Goal: Ask a question: Seek information or help from site administrators or community

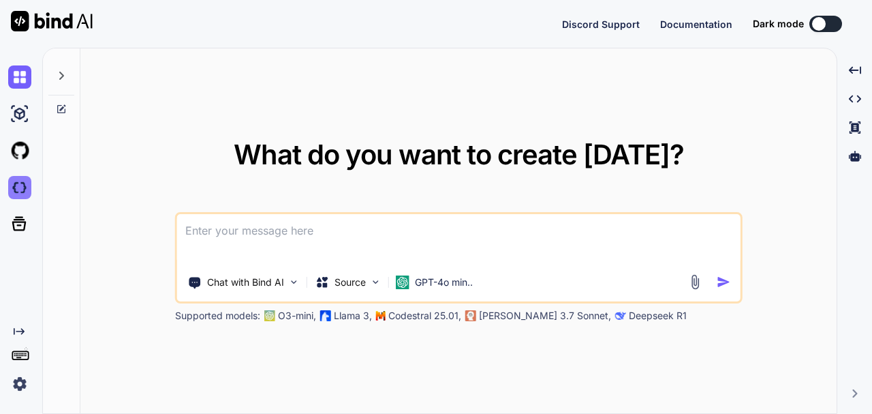
click at [25, 187] on img at bounding box center [19, 187] width 23 height 23
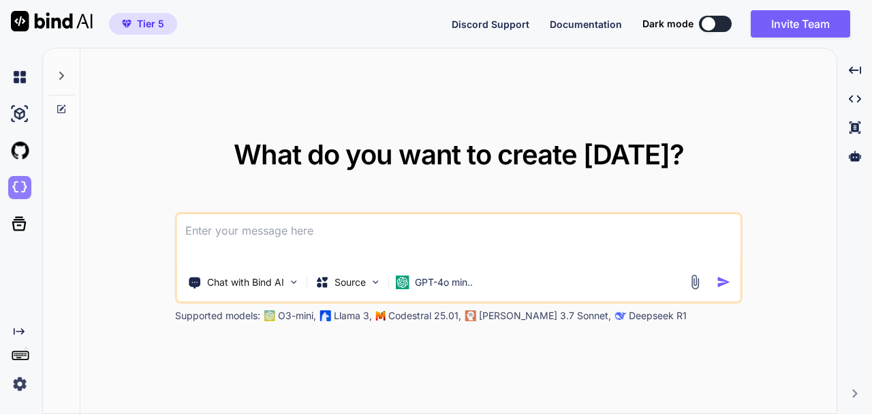
type textarea "x"
click at [248, 243] on textarea at bounding box center [459, 239] width 564 height 50
click at [252, 232] on textarea at bounding box center [459, 239] width 564 height 50
type textarea "c"
type textarea "x"
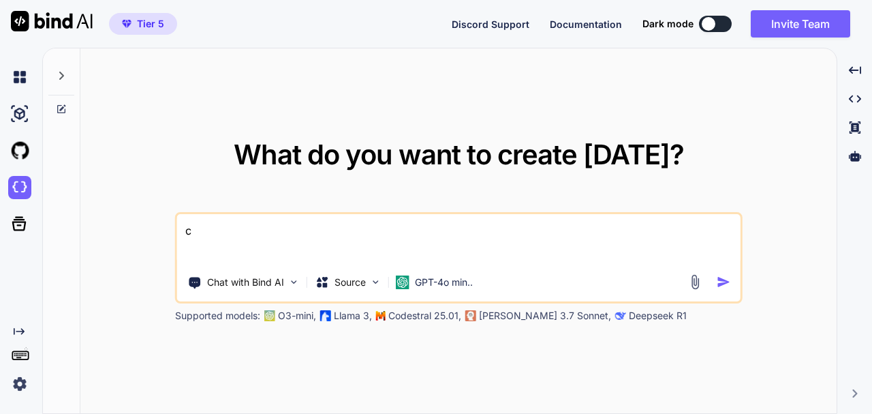
type textarea "cr"
type textarea "x"
type textarea "cré"
type textarea "x"
type textarea "crée"
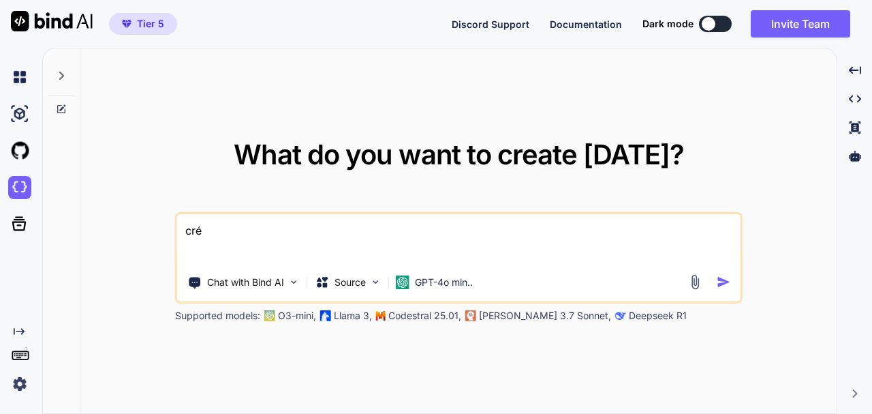
type textarea "x"
type textarea "crée"
type textarea "x"
type textarea "crée m"
type textarea "x"
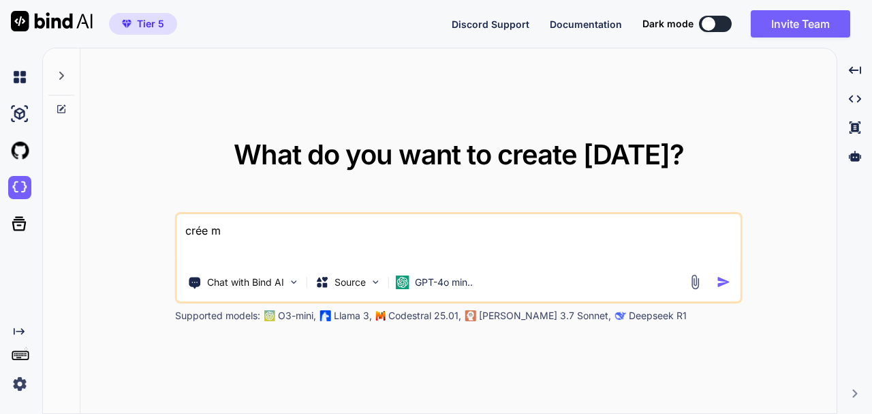
type textarea "crée mo"
type textarea "x"
type textarea "crée moi"
type textarea "x"
type textarea "crée moi"
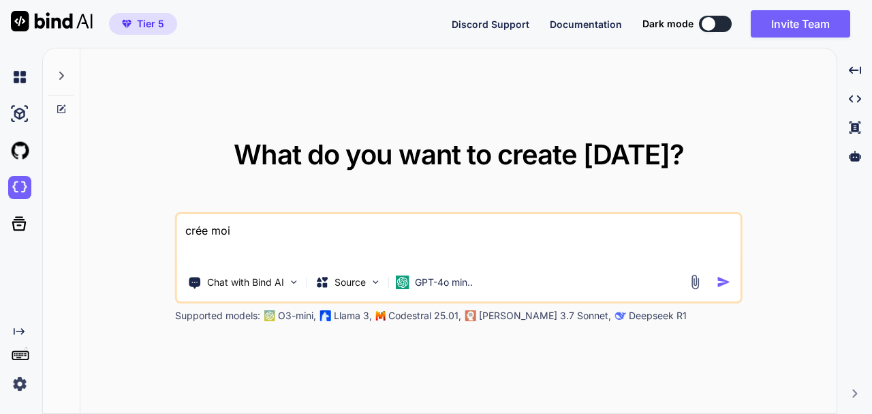
type textarea "x"
type textarea "crée moi u"
type textarea "x"
type textarea "crée moi un"
type textarea "x"
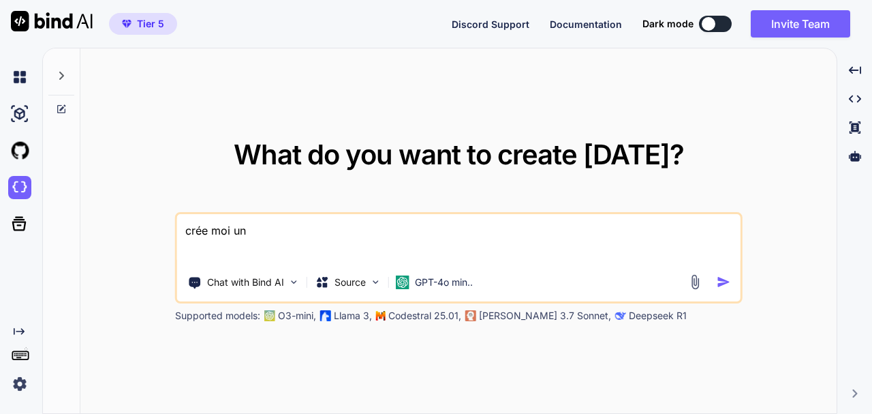
type textarea "crée moi une"
type textarea "x"
type textarea "crée moi une"
type textarea "x"
type textarea "crée moi une i"
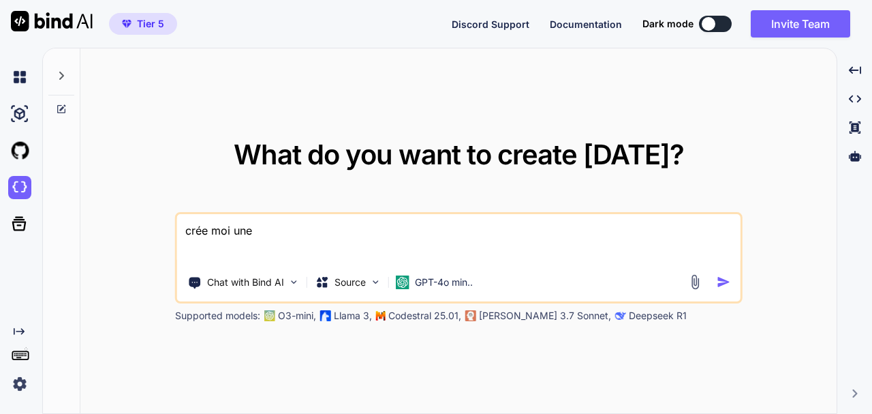
type textarea "x"
type textarea "crée moi une im"
type textarea "x"
type textarea "crée moi une ima"
type textarea "x"
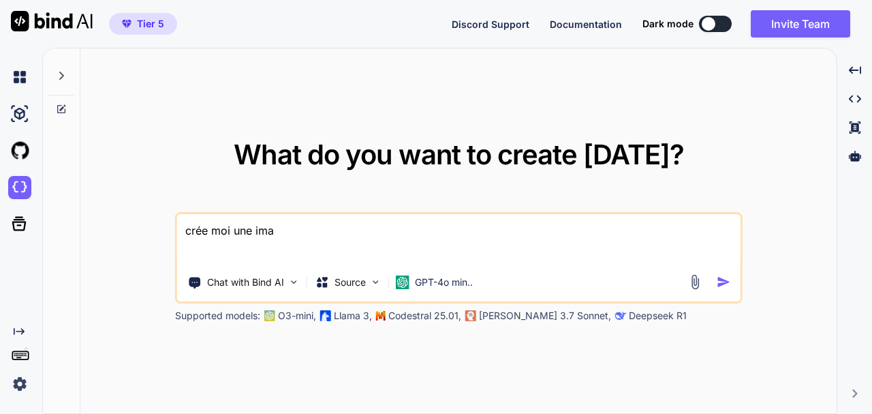
type textarea "crée moi une imag"
type textarea "x"
type textarea "crée moi une image"
type textarea "x"
type textarea "crée moi une image"
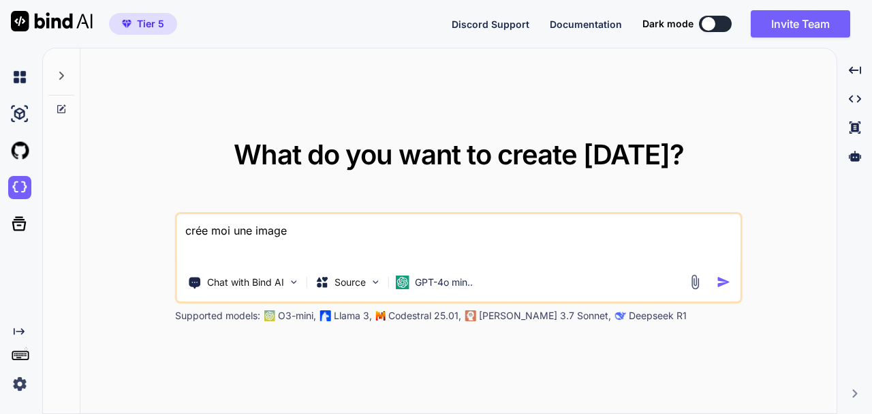
type textarea "x"
type textarea "crée moi une image d"
type textarea "x"
type textarea "crée moi une image de"
type textarea "x"
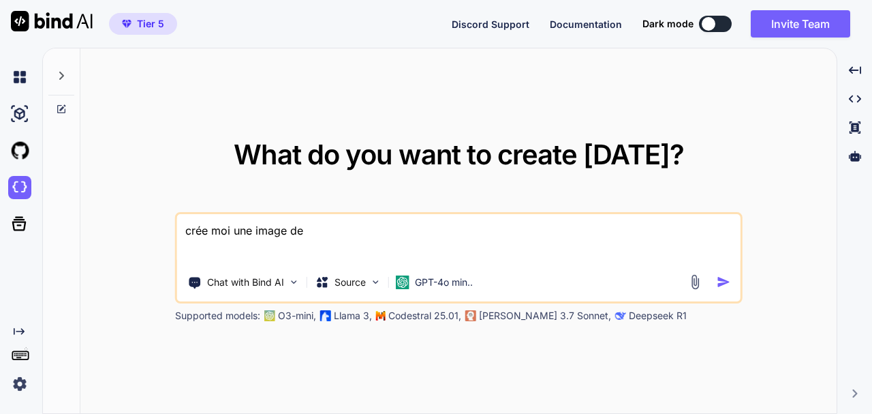
type textarea "crée moi une image de"
type textarea "x"
type textarea "crée moi une image de l"
type textarea "x"
type textarea "crée moi une image de la"
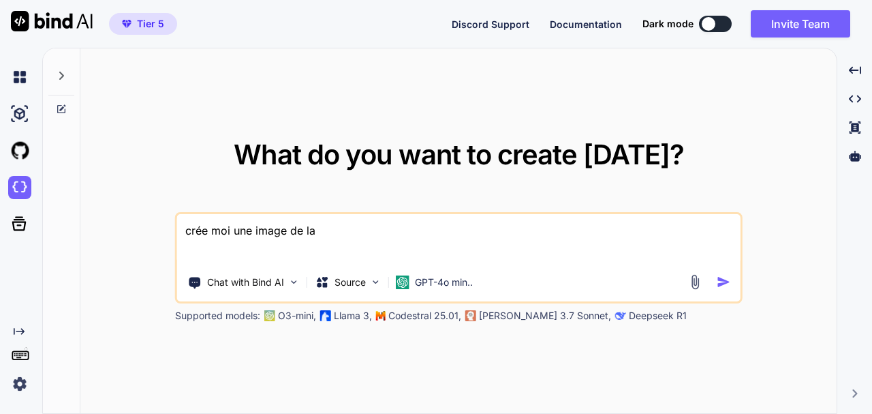
type textarea "x"
type textarea "crée moi une image de la"
type textarea "x"
type textarea "crée moi une image de la r"
type textarea "x"
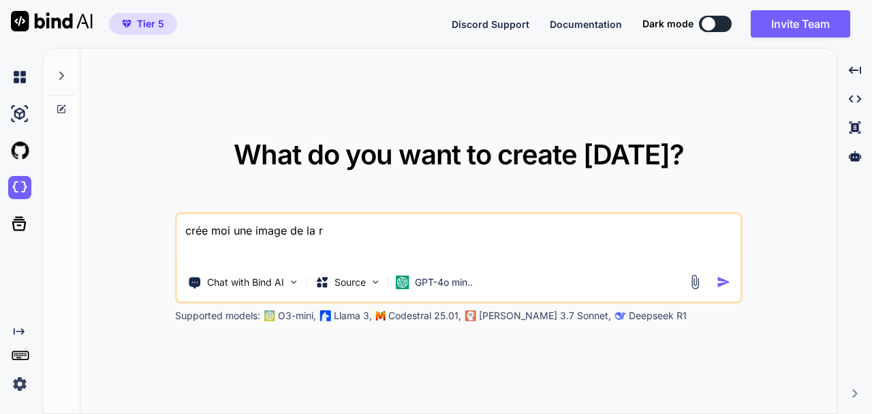
type textarea "crée moi une image de la ra"
type textarea "x"
type textarea "crée moi une image de la ran"
type textarea "x"
type textarea "crée moi une image de la rand"
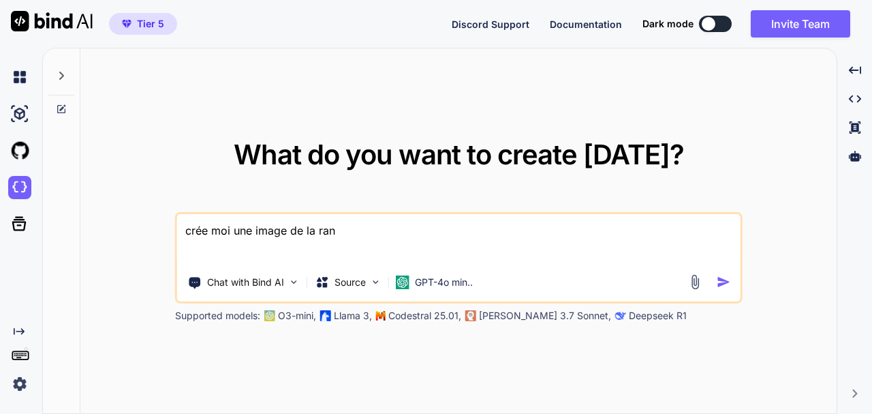
type textarea "x"
type textarea "crée moi une image de la rando"
type textarea "x"
type textarea "crée moi une image de la randon"
type textarea "x"
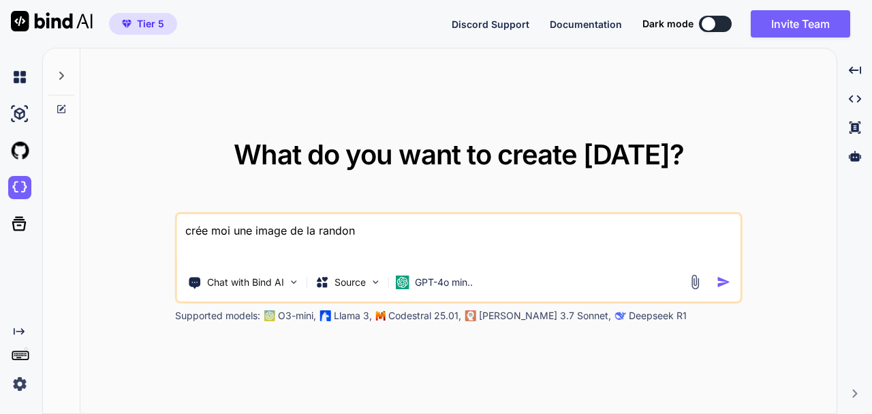
type textarea "crée moi une image de la randonn"
type textarea "x"
type textarea "crée moi une image de la randonné"
type textarea "x"
type textarea "crée moi une image de la randonnée"
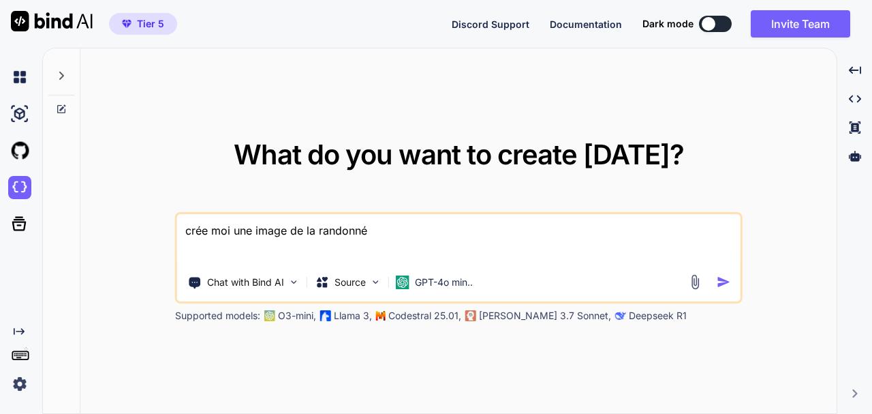
type textarea "x"
type textarea "crée moi une image de la randonnée"
type textarea "x"
type textarea "crée moi une image de la randonnée d"
type textarea "x"
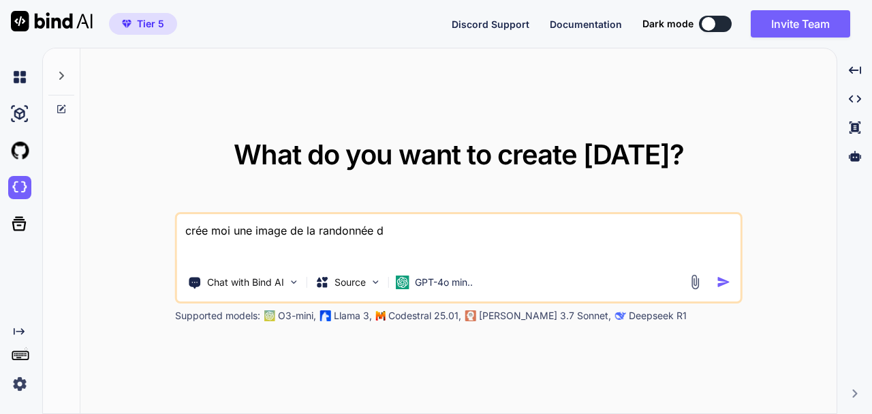
type textarea "crée moi une image de la randonnée de"
type textarea "x"
type textarea "crée moi une image de la randonnée des"
type textarea "x"
type textarea "crée moi une image de la randonnée des"
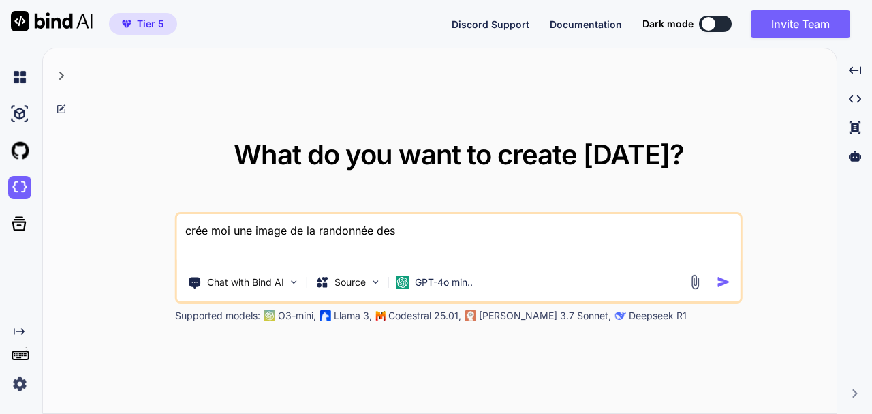
type textarea "x"
type textarea "crée moi une image de la randonnée des t"
type textarea "x"
type textarea "crée moi une image de la randonnée des tr"
type textarea "x"
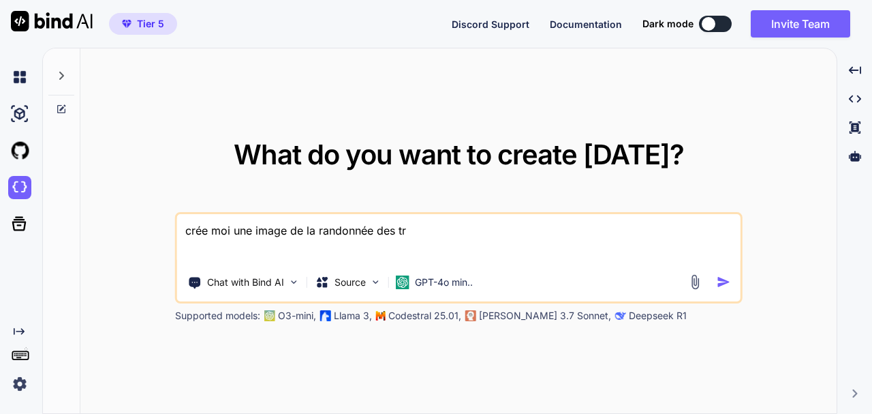
type textarea "crée moi une image de la randonnée des tro"
type textarea "x"
type textarea "crée moi une image de la randonnée des troi"
type textarea "x"
type textarea "crée moi une image de la randonnée des trois"
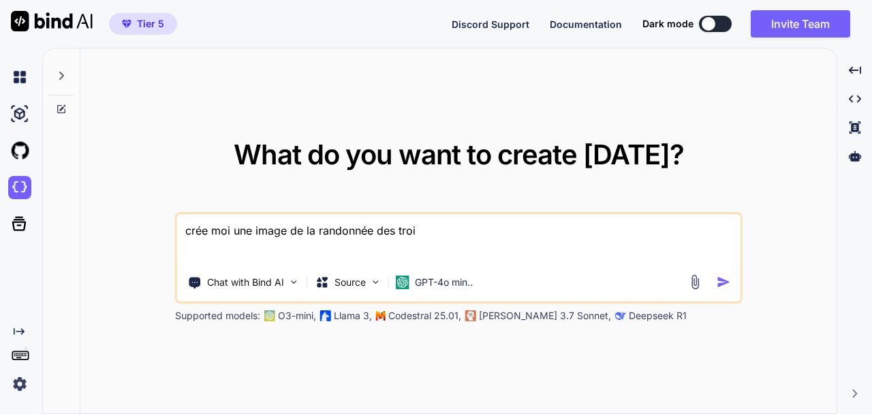
type textarea "x"
type textarea "crée moi une image de la randonnée des trois"
type textarea "x"
type textarea "crée moi une image de la randonnée des trois c"
type textarea "x"
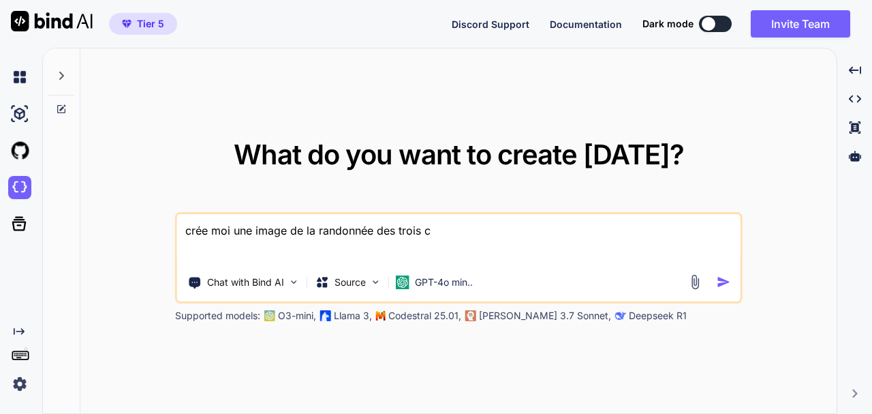
type textarea "crée moi une image de la randonnée des trois co"
type textarea "x"
type textarea "crée moi une image de la randonnée des trois coc"
type textarea "x"
type textarea "crée moi une image de la randonnée des trois coco"
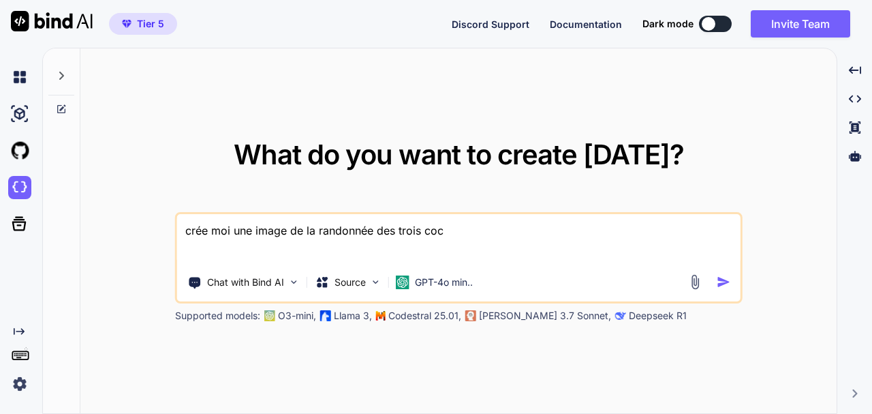
type textarea "x"
type textarea "crée moi une image de la randonnée des trois cocot"
type textarea "x"
type textarea "crée moi une image de la randonnée des trois cocoti"
type textarea "x"
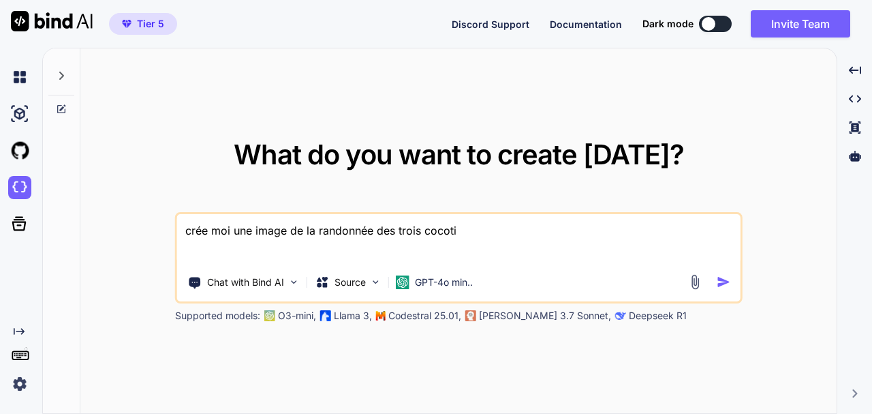
type textarea "crée moi une image de la randonnée des trois cocotie"
type textarea "x"
type textarea "crée moi une image de la randonnée des trois cocotier"
type textarea "x"
type textarea "crée moi une image de la randonnée des trois cocotiers"
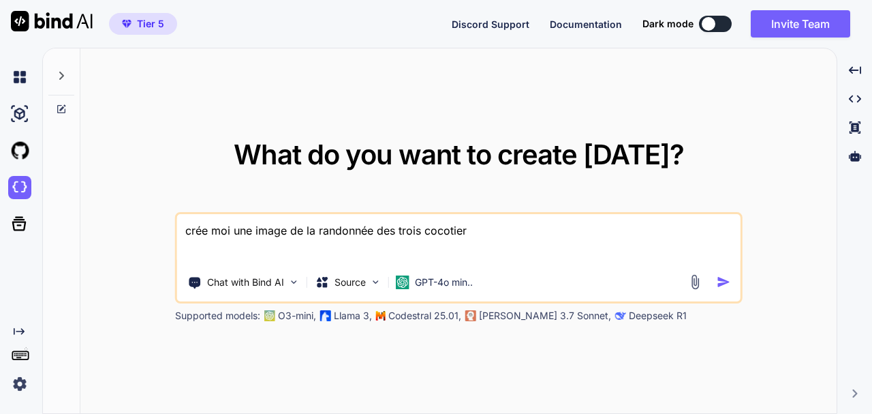
type textarea "x"
type textarea "crée moi une image de la randonnée des trois cocotiers"
type textarea "x"
type textarea "crée moi une image de la randonnée des trois cocotiers r"
type textarea "x"
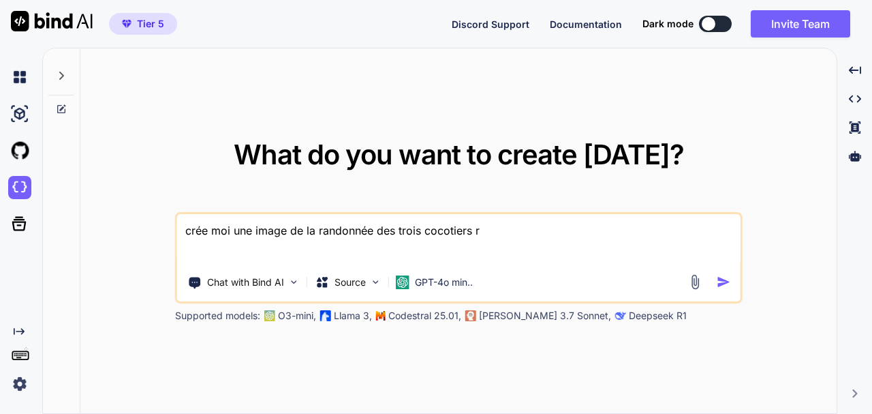
type textarea "crée moi une image de la randonnée des trois cocotiers r""
type textarea "x"
type textarea "crée moi une image de la randonnée des trois cocotiers r"
type textarea "x"
type textarea "crée moi une image de la randonnée des trois cocotiers ré"
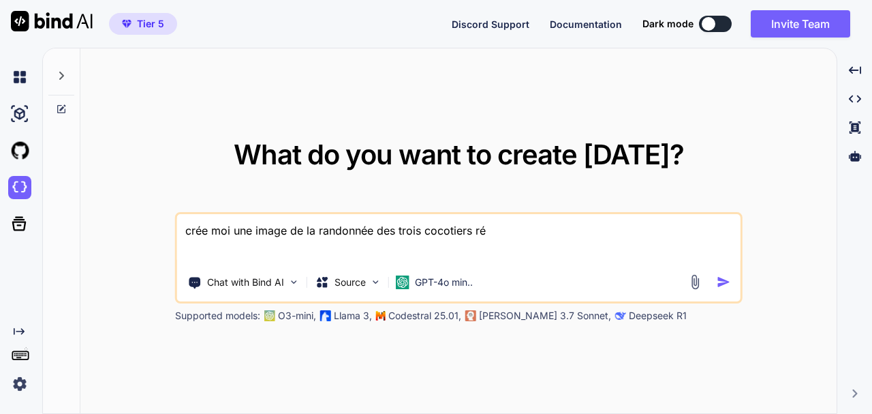
type textarea "x"
type textarea "crée moi une image de la randonnée des trois cocotiers réa"
type textarea "x"
type textarea "crée moi une image de la randonnée des trois cocotiers réal"
type textarea "x"
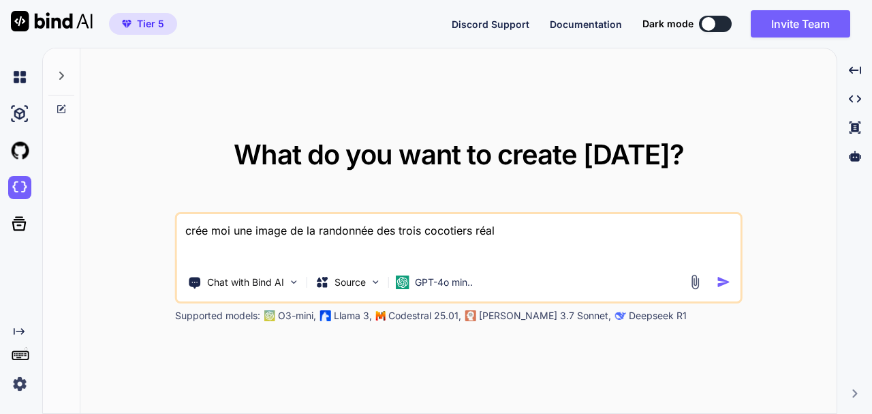
type textarea "crée moi une image de la randonnée des trois cocotiers réali"
type textarea "x"
type textarea "crée moi une image de la randonnée des trois cocotiers réalis"
type textarea "x"
type textarea "crée moi une image de la randonnée des trois cocotiers réalise"
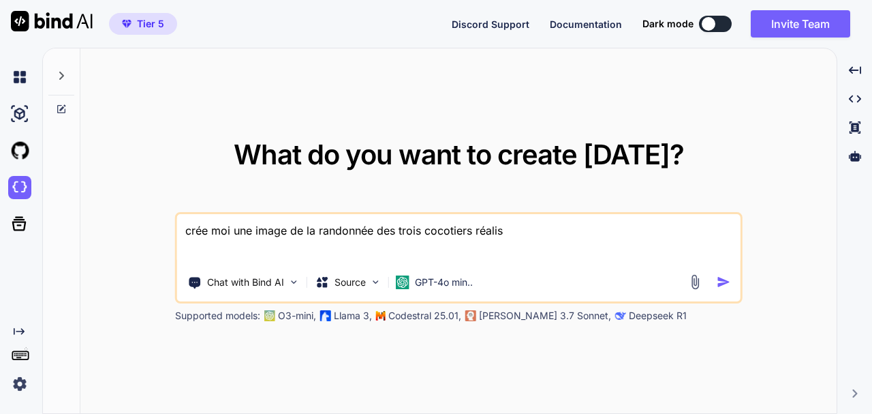
type textarea "x"
type textarea "crée moi une image de la randonnée des trois cocotiers réalises"
type textarea "x"
type textarea "crée moi une image de la randonnée des trois cocotiers réalise"
type textarea "x"
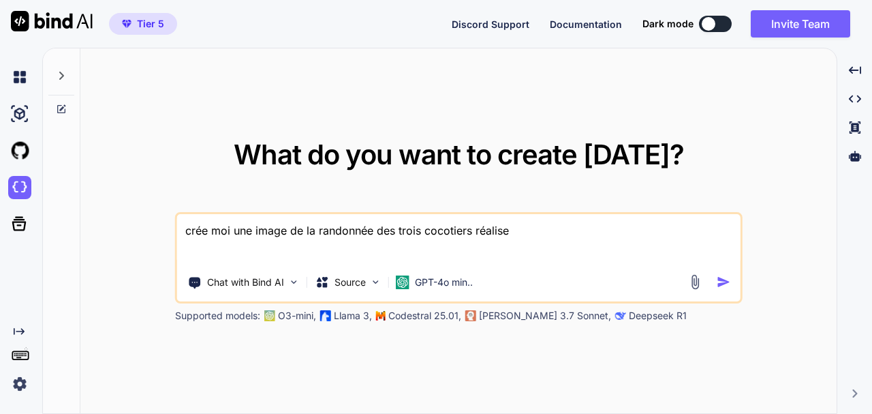
type textarea "crée moi une image de la randonnée des trois cocotiers réaliset"
type textarea "x"
type textarea "crée moi une image de la randonnée des trois cocotiers réalise"
type textarea "x"
type textarea "crée moi une image de la randonnée des trois cocotiers réalis"
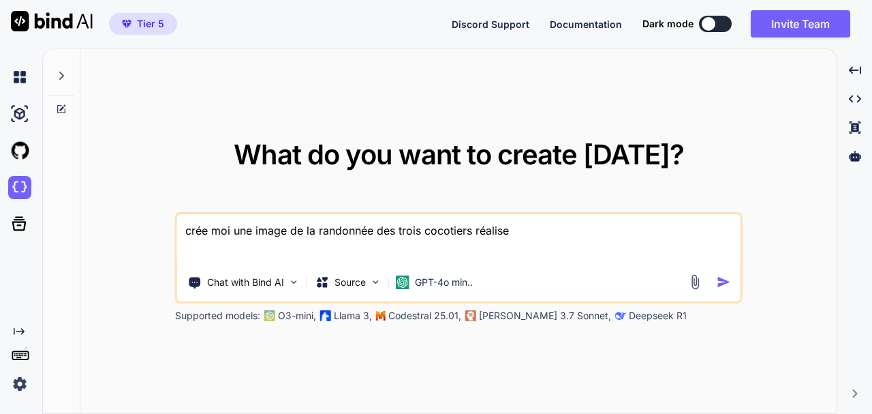
type textarea "x"
type textarea "crée moi une image de la randonnée des trois cocotiers réalist"
type textarea "x"
type textarea "crée moi une image de la randonnée des trois cocotiers réaliste"
type textarea "x"
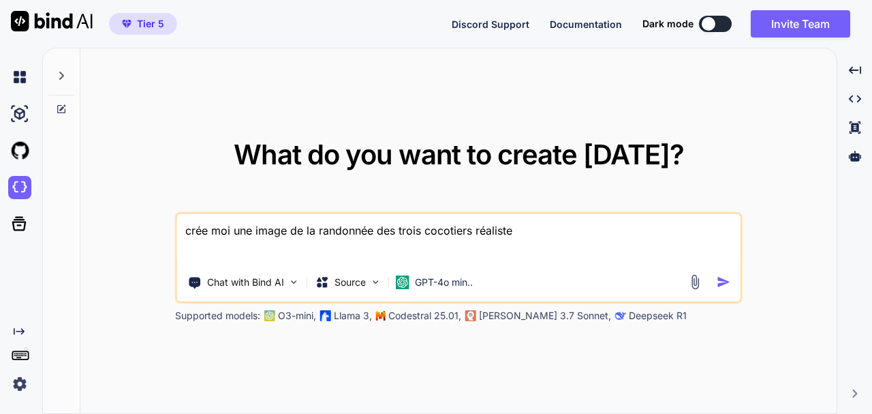
type textarea "crée moi une image de la randonnée des trois cocotiers réalistes"
type textarea "x"
type textarea "crée moi une image de la randonnée des trois cocotiers réalistes"
click at [723, 284] on img "button" at bounding box center [723, 282] width 14 height 14
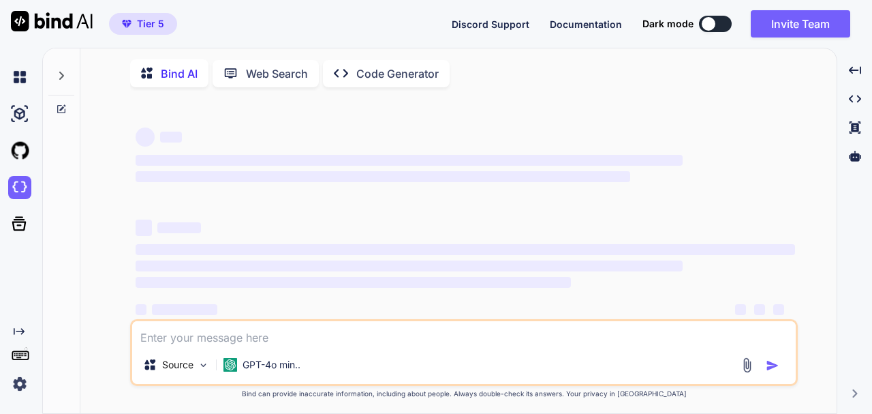
scroll to position [19, 0]
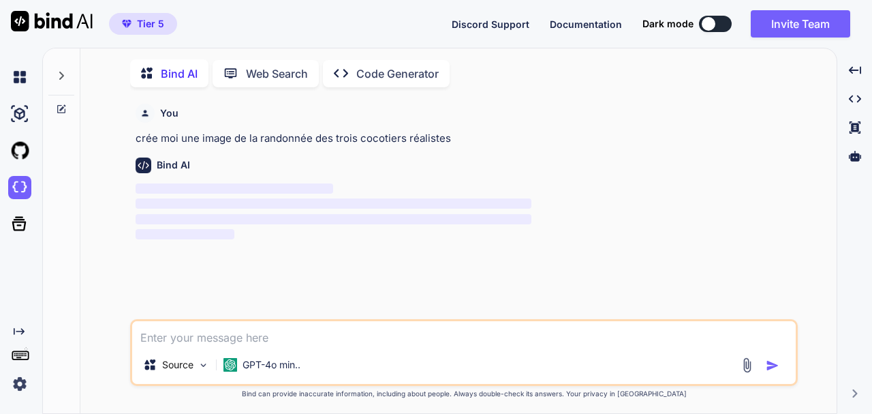
type textarea "x"
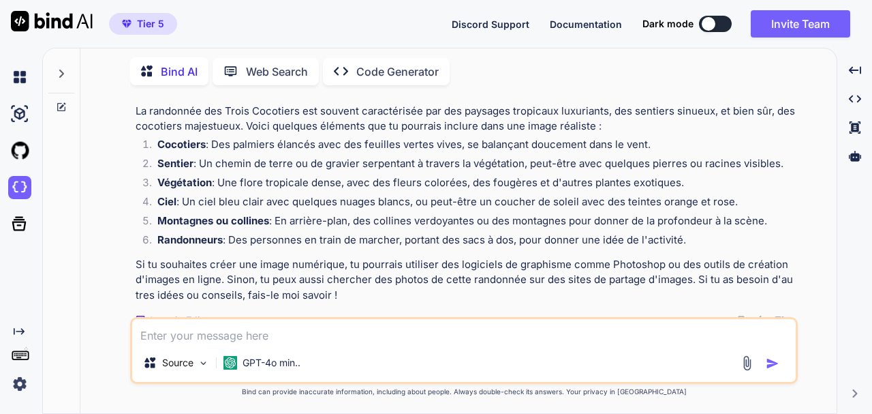
scroll to position [121, 0]
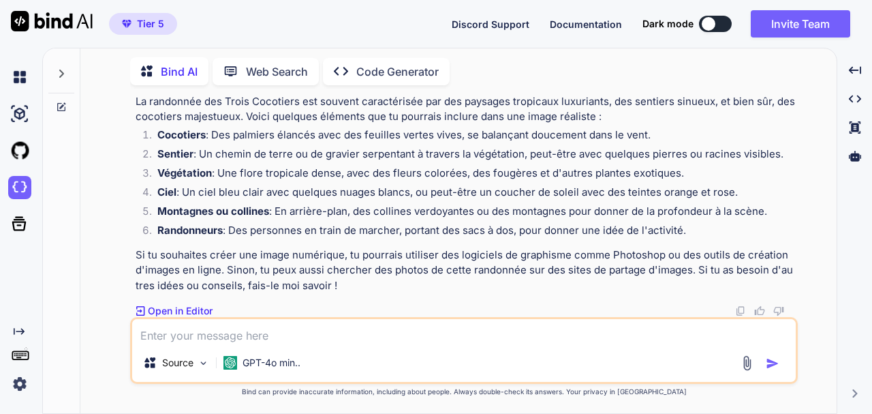
drag, startPoint x: 277, startPoint y: 210, endPoint x: 718, endPoint y: 230, distance: 440.8
click at [718, 230] on ol "Cocotiers : Des palmiers élancés avec des feuilles vertes vives, se balançant d…" at bounding box center [466, 184] width 660 height 115
click at [718, 230] on li "Randonneurs : Des personnes en train de marcher, portant des sacs à dos, pour d…" at bounding box center [471, 232] width 649 height 19
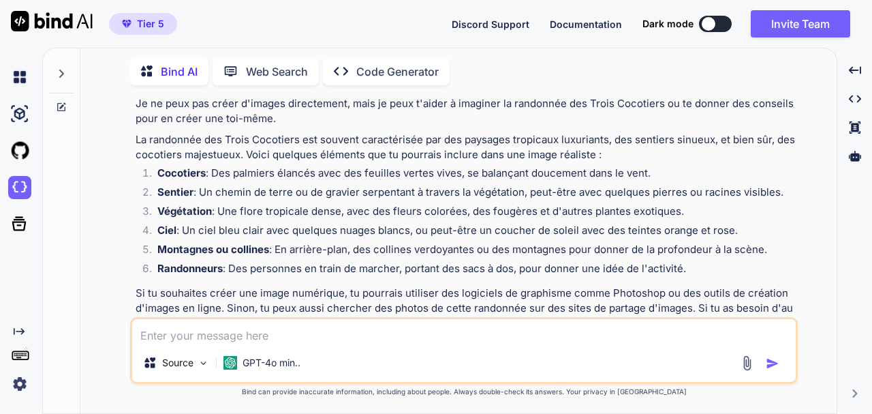
scroll to position [0, 0]
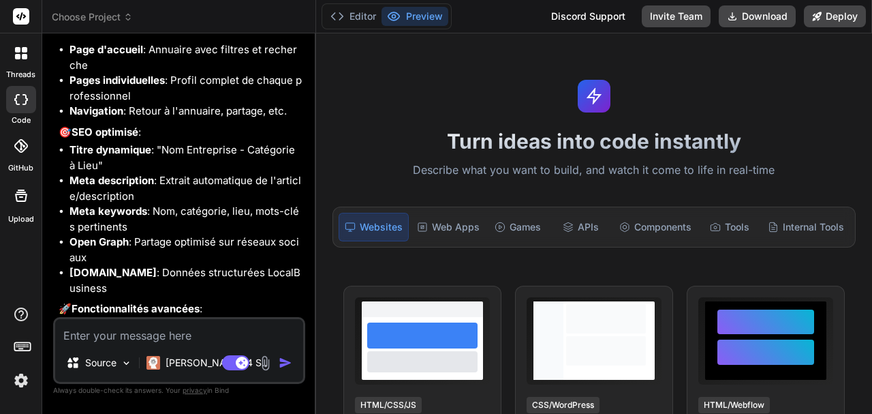
scroll to position [2810, 0]
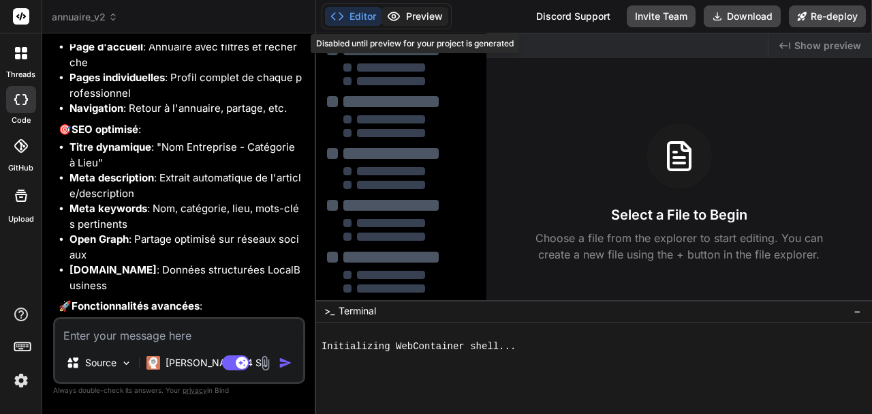
type textarea "x"
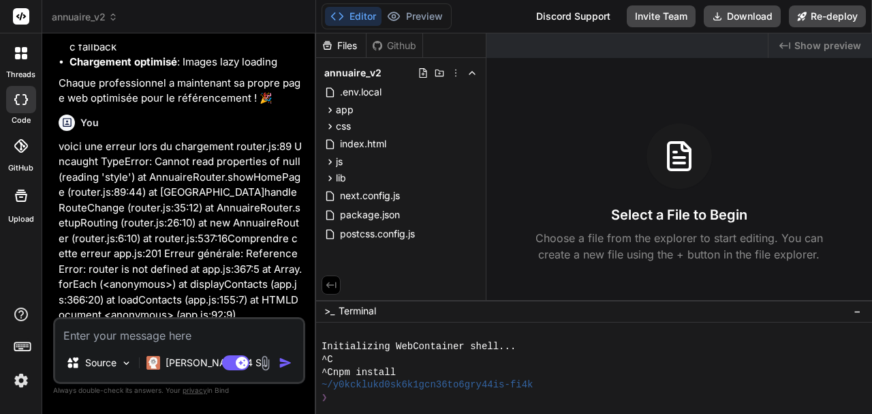
scroll to position [3169, 0]
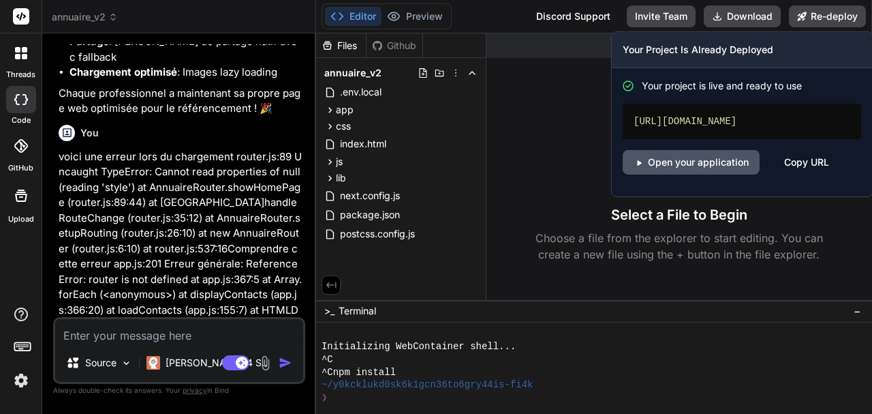
click at [687, 162] on link "Open your application" at bounding box center [691, 162] width 137 height 25
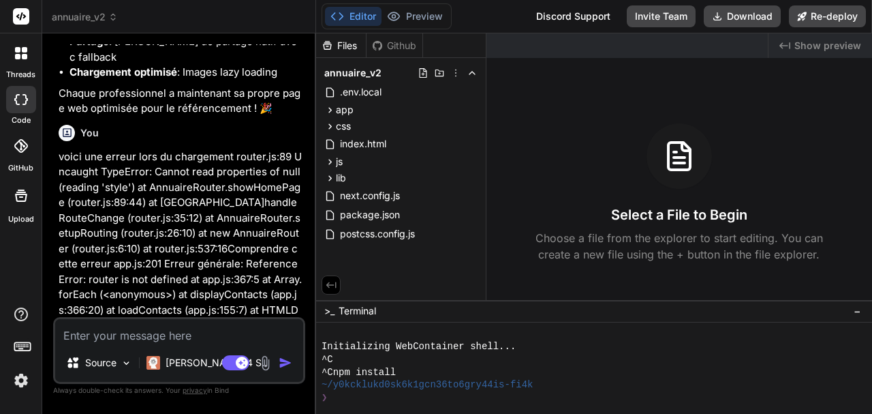
click at [93, 329] on textarea at bounding box center [179, 331] width 248 height 25
type textarea "D"
type textarea "x"
type textarea "Da"
type textarea "x"
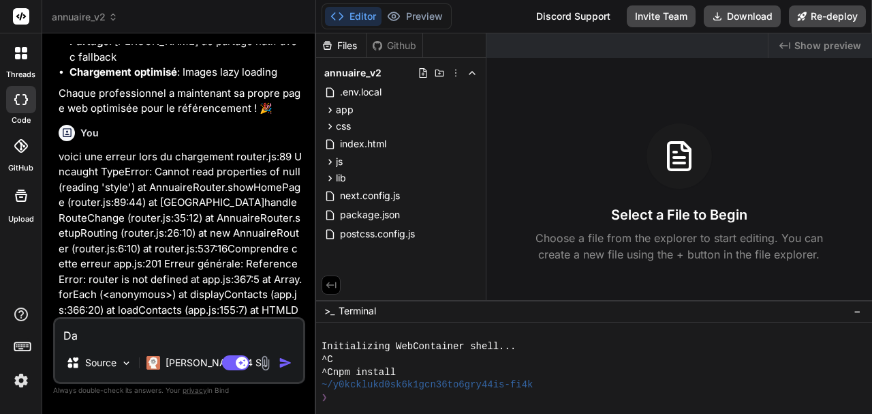
type textarea "[PERSON_NAME]"
type textarea "x"
type textarea "Dans"
type textarea "x"
type textarea "Dans"
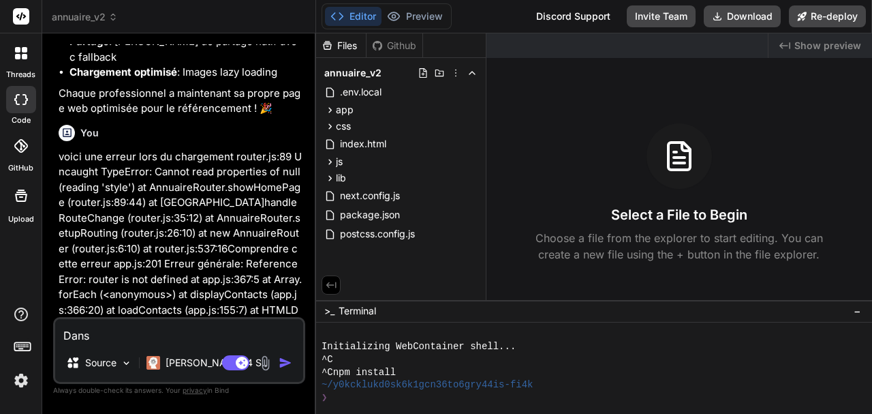
type textarea "x"
type textarea "Dans l"
type textarea "x"
type textarea "Dans le"
type textarea "x"
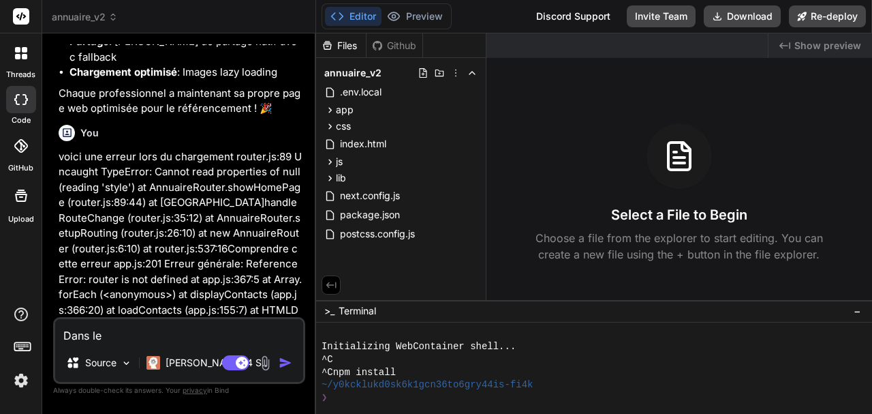
type textarea "Dans les"
type textarea "x"
type textarea "Dans les"
type textarea "x"
type textarea "Dans les"
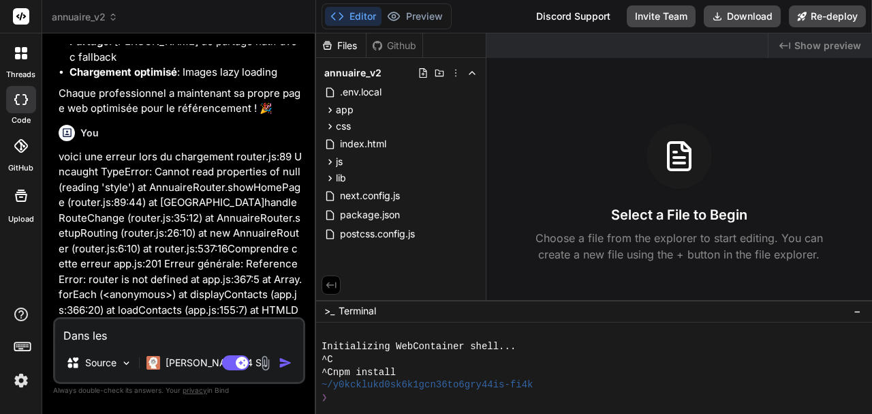
type textarea "x"
type textarea "Dans le"
type textarea "x"
type textarea "Dans l"
type textarea "x"
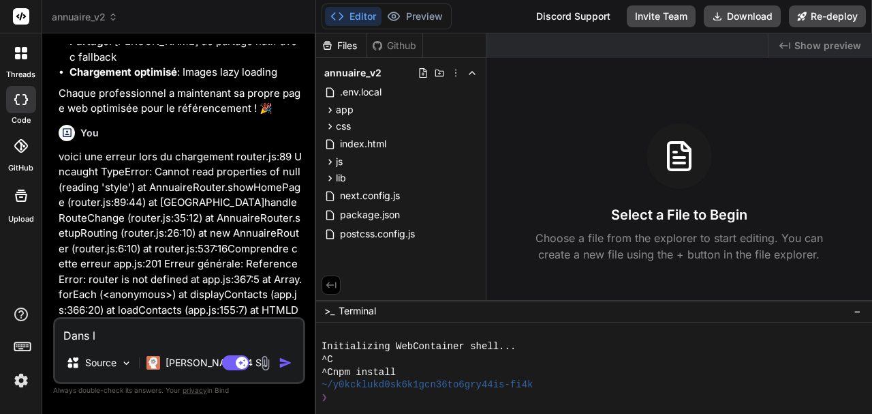
type textarea "Dans"
type textarea "x"
type textarea "Dans"
type textarea "x"
type textarea "[PERSON_NAME]"
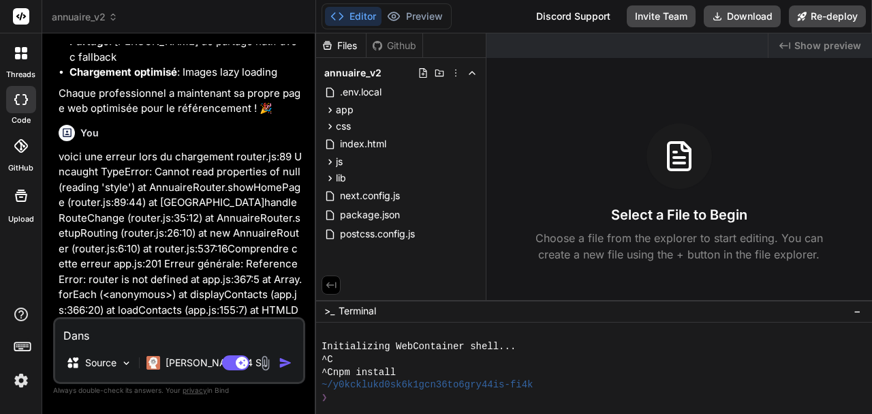
type textarea "x"
type textarea "Da"
type textarea "x"
type textarea "D"
type textarea "x"
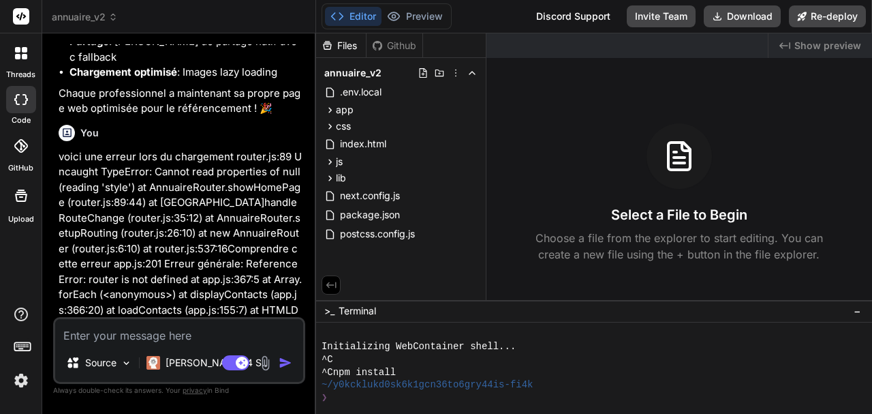
type textarea "x"
type textarea "M"
type textarea "x"
type textarea "Me"
type textarea "x"
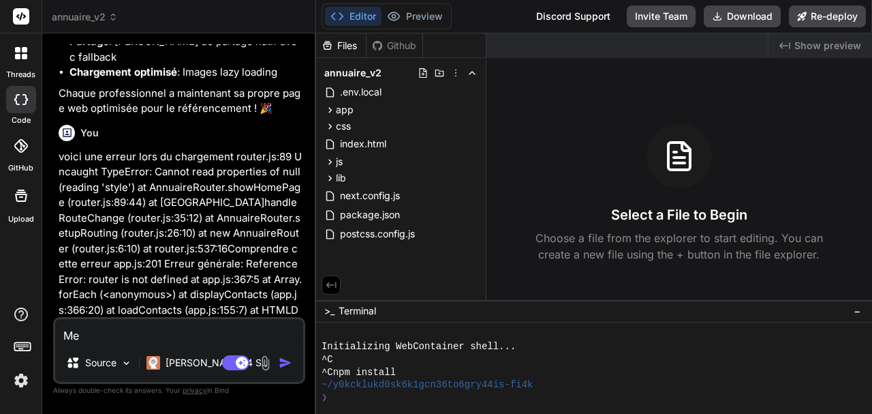
type textarea "Mer"
type textarea "x"
type textarea "Merc"
type textarea "x"
type textarea "Merci"
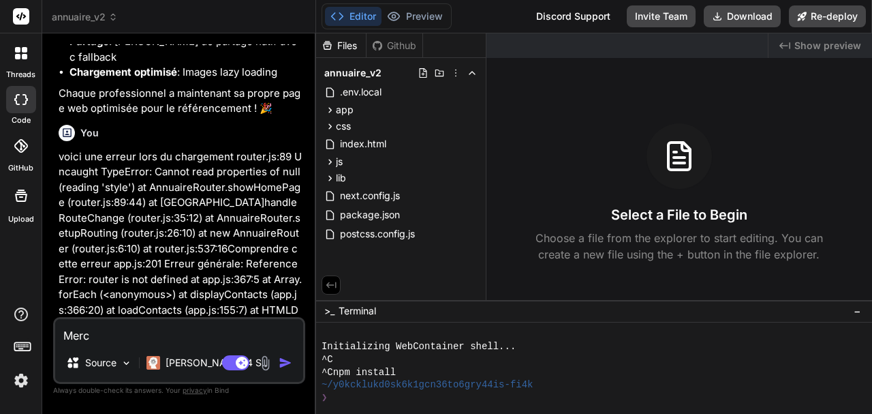
type textarea "x"
type textarea "Merci"
type textarea "x"
type textarea "Merci d"
type textarea "x"
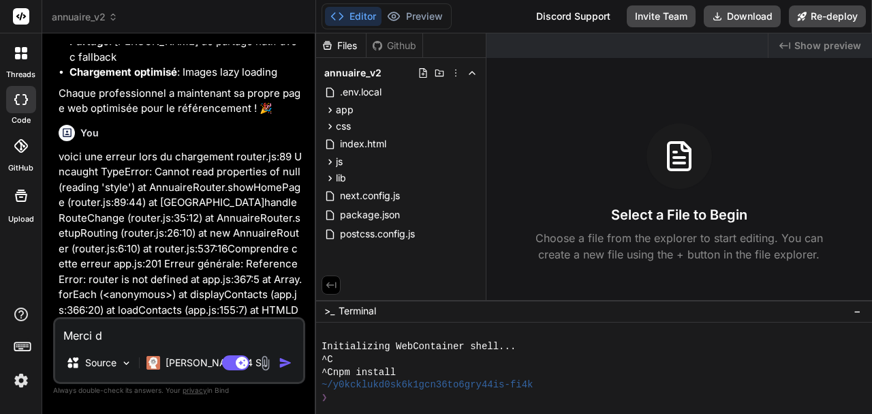
type textarea "Merci de"
type textarea "x"
type textarea "Merci de"
type textarea "x"
type textarea "Merci de m"
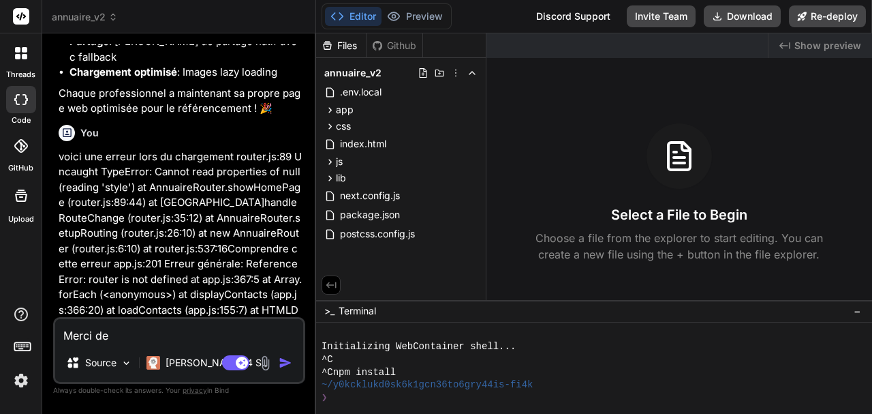
type textarea "x"
type textarea "Merci de mo"
type textarea "x"
type textarea "Merci de mof"
type textarea "x"
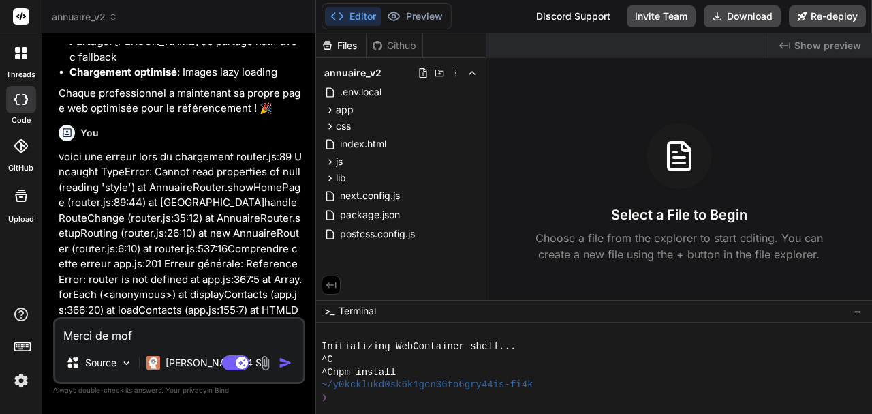
type textarea "Merci de mofi"
type textarea "x"
type textarea "Merci de mofid"
type textarea "x"
type textarea "Merci de mofidi"
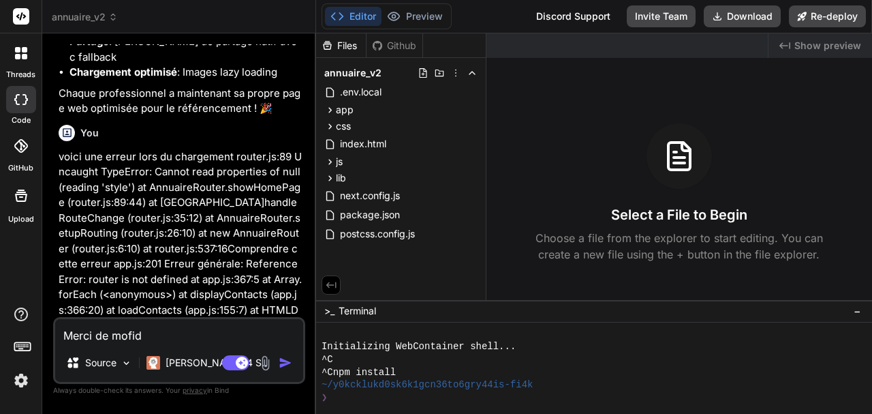
type textarea "x"
type textarea "Merci de mofidie"
type textarea "x"
type textarea "Merci de mofidier"
type textarea "x"
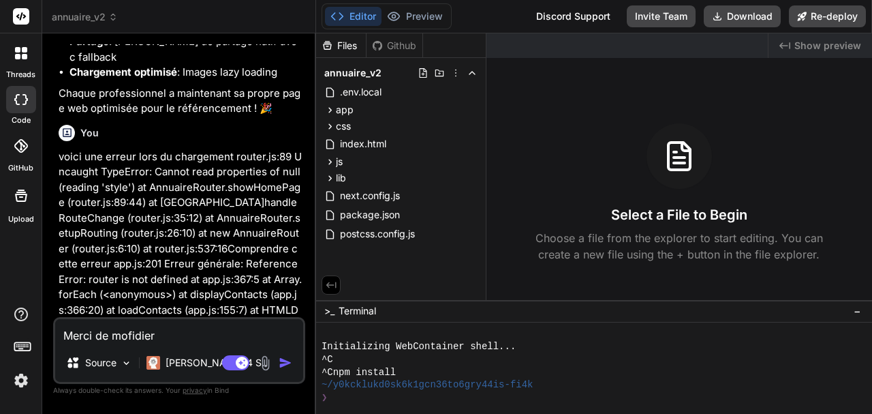
type textarea "Merci de mofidier"
type textarea "x"
type textarea "Merci de mofidier d"
type textarea "x"
type textarea "Merci de mofidier de"
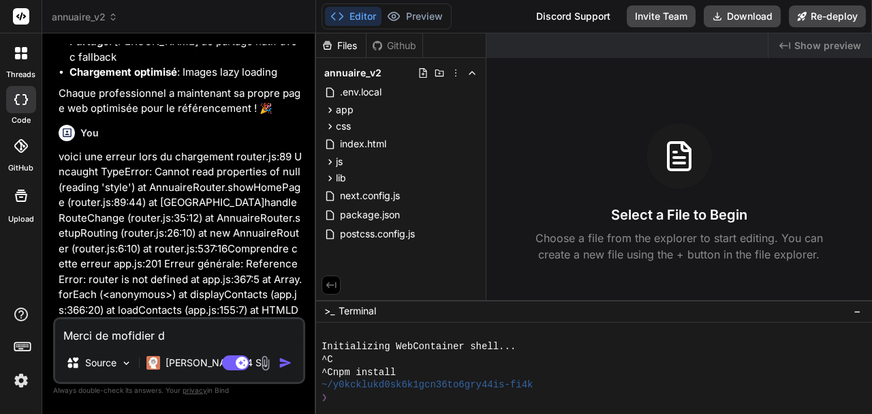
type textarea "x"
type textarea "Merci de mofidier des"
type textarea "x"
type textarea "Merci de mofidier des"
type textarea "x"
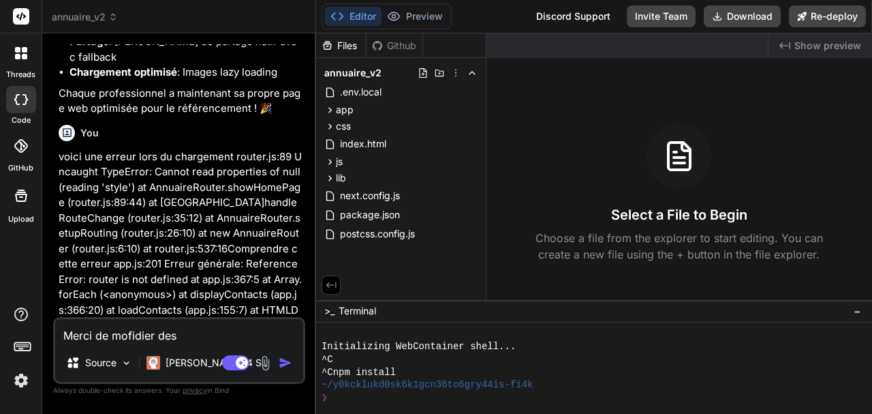
type textarea "Merci de mofidier des c"
type textarea "x"
type textarea "Merci de mofidier des"
type textarea "x"
type textarea "Merci de mofidier des g"
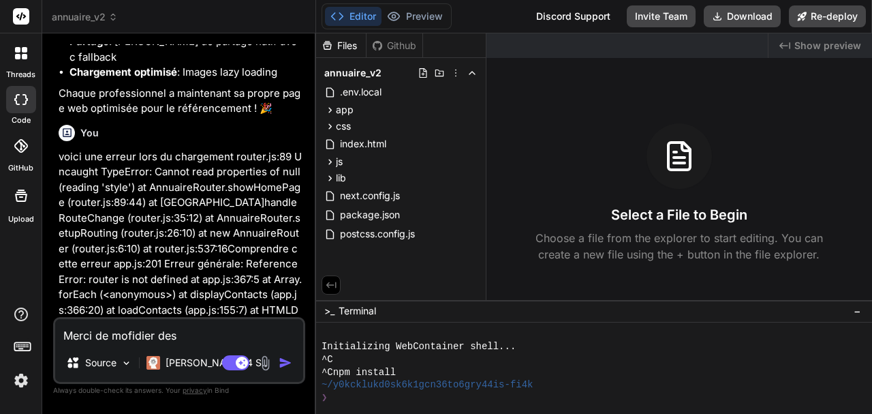
type textarea "x"
type textarea "Merci de mofidier des gi"
type textarea "x"
type textarea "Merci de mofidier des g"
type textarea "x"
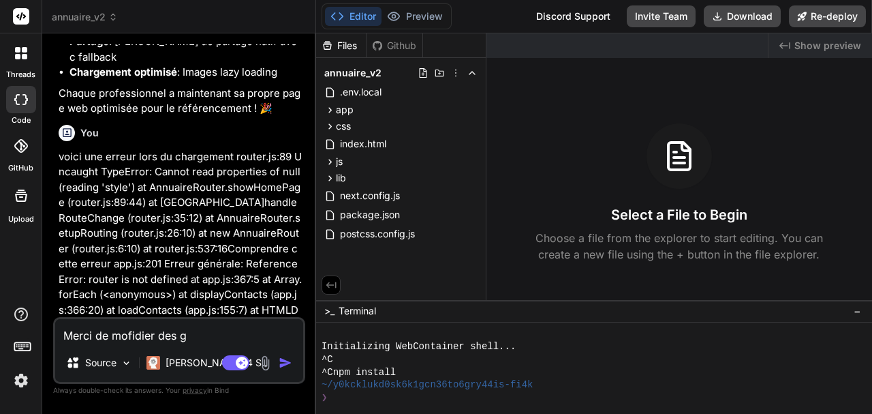
type textarea "Merci de mofidier des"
type textarea "x"
type textarea "Merci de mofidier des"
type textarea "x"
type textarea "Merci de mofidier de"
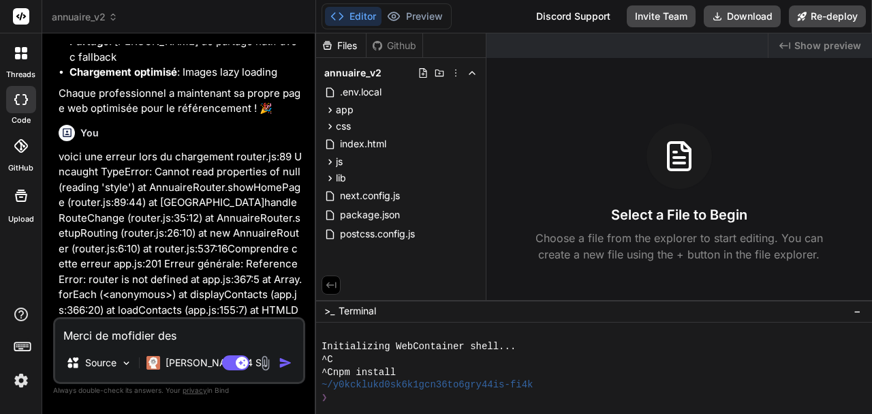
type textarea "x"
type textarea "Merci de mofidier d"
type textarea "x"
type textarea "Merci de mofidier"
type textarea "x"
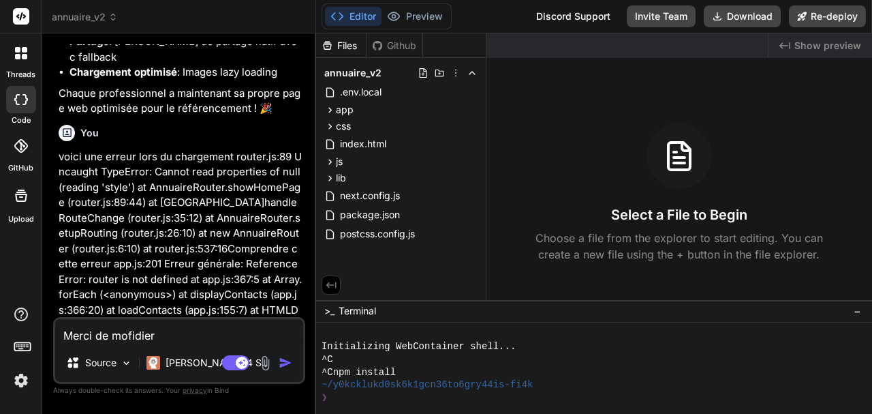
type textarea "Merci de mofidier l"
type textarea "x"
type textarea "Merci de mofidier le"
type textarea "x"
type textarea "Merci de mofidier les"
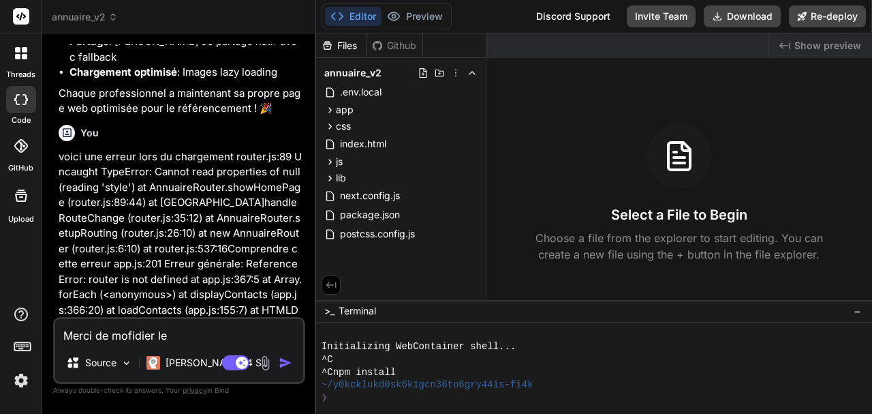
type textarea "x"
type textarea "Merci de mofidier les"
type textarea "x"
type textarea "Merci de mofidier les v"
type textarea "x"
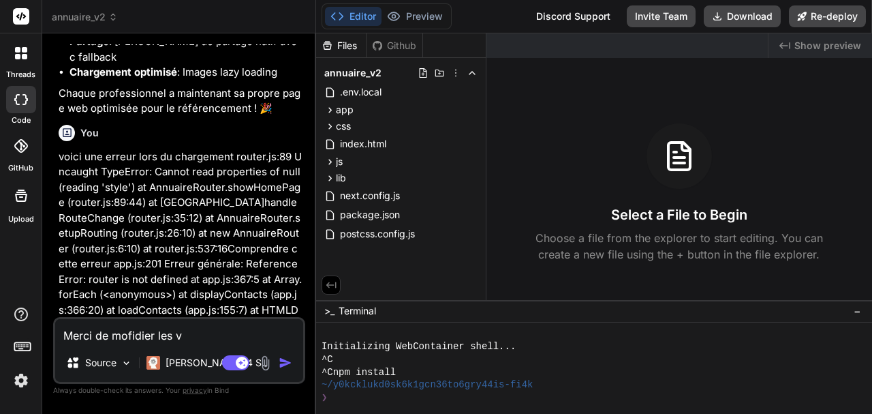
type textarea "Merci de mofidier les vi"
type textarea "x"
type textarea "Merci de mofidier les vig"
type textarea "x"
type textarea "Merci de mofidier les vign"
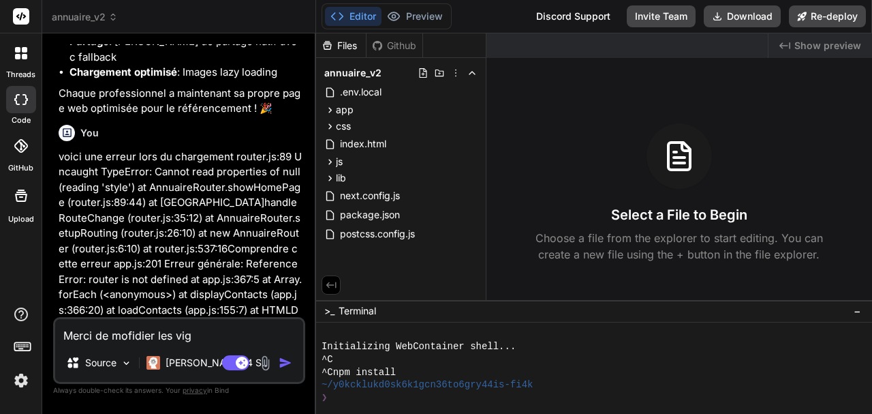
type textarea "x"
type textarea "Merci de mofidier les vigne"
type textarea "x"
type textarea "Merci de mofidier les vignet"
type textarea "x"
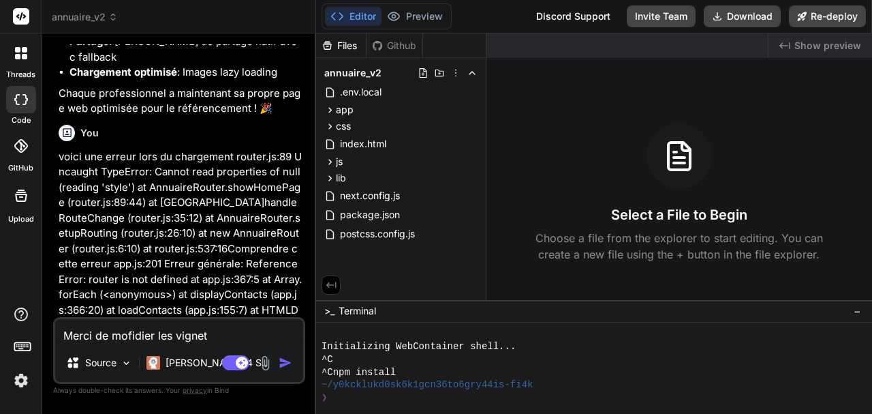
type textarea "Merci de mofidier les vignett"
type textarea "x"
type textarea "Merci de mofidier les vignette"
type textarea "x"
type textarea "Merci de mofidier les vignettes"
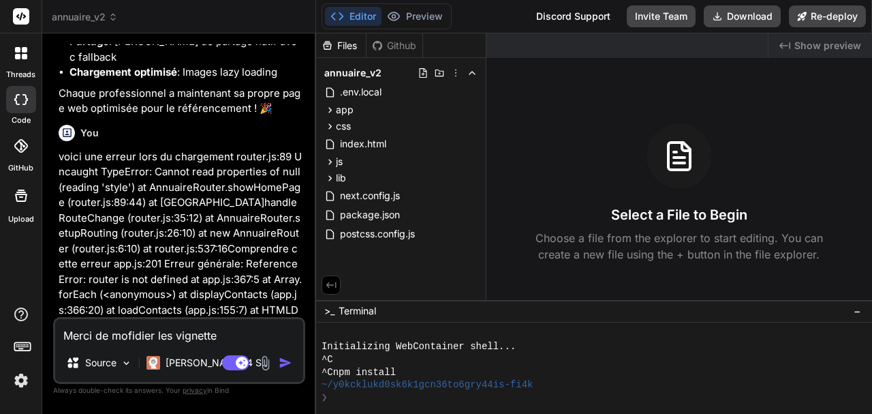
type textarea "x"
type textarea "Merci de mofidier les vignettes"
type textarea "x"
type textarea "Merci de modifier les vignettes"
type textarea "x"
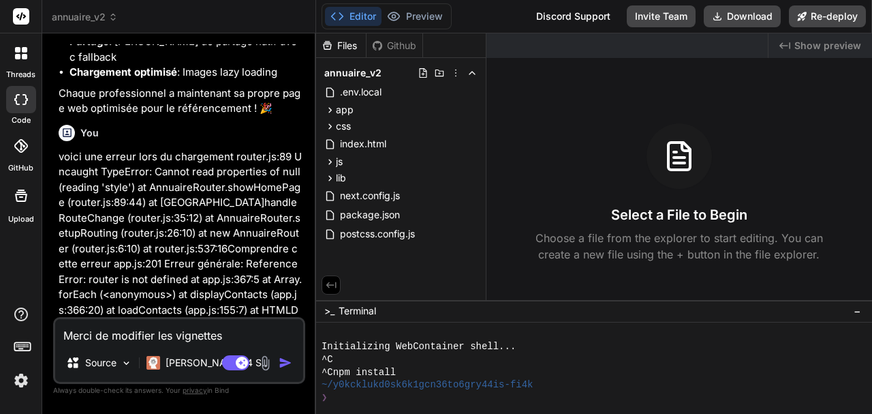
click at [240, 333] on textarea "Merci de modifier les vignettes" at bounding box center [179, 331] width 248 height 25
type textarea "Merci de modifier les vignettes d"
type textarea "x"
type textarea "Merci de modifier les vignettes de"
type textarea "x"
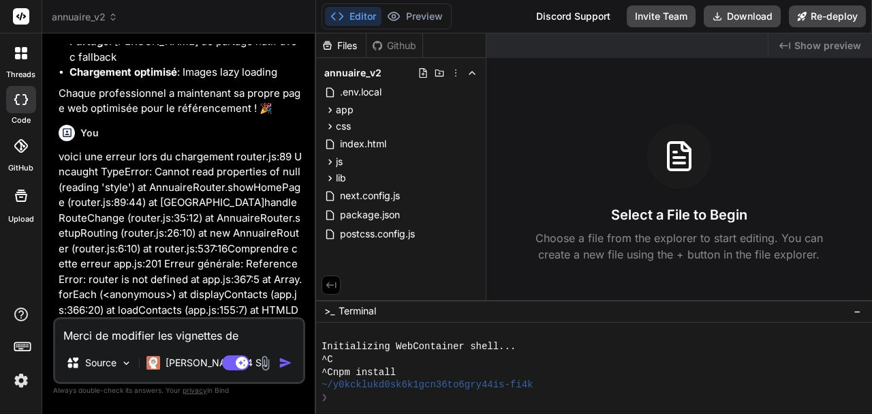
type textarea "Merci de modifier les vignettes de"
type textarea "x"
type textarea "Merci de modifier les vignettes de l"
type textarea "x"
type textarea "Merci de modifier les vignettes de la"
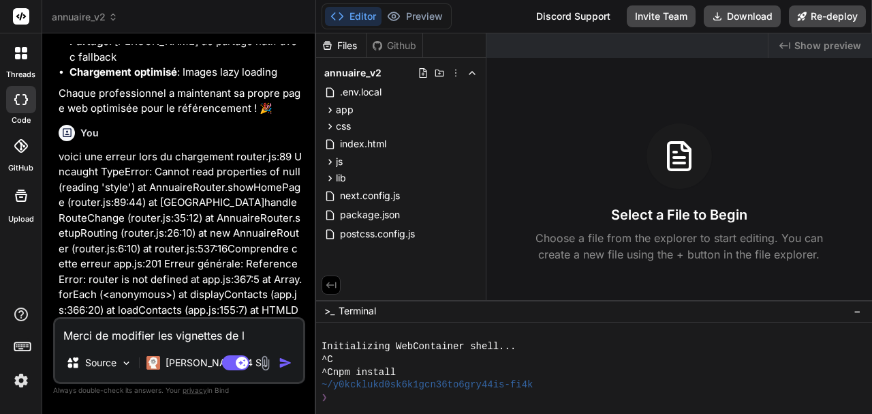
type textarea "x"
type textarea "Merci de modifier les vignettes de la"
type textarea "x"
type textarea "Merci de modifier les vignettes de la g"
type textarea "x"
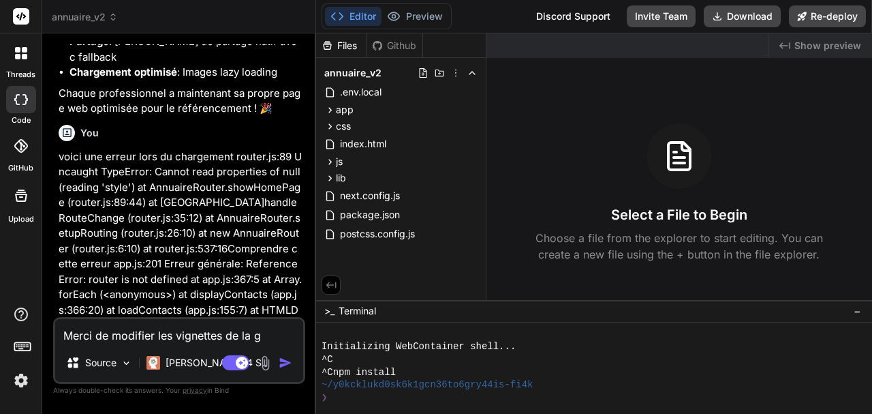
type textarea "Merci de modifier les vignettes de la ga"
type textarea "x"
type textarea "Merci de modifier les vignettes de la gal"
type textarea "x"
type textarea "Merci de modifier les vignettes de la gall"
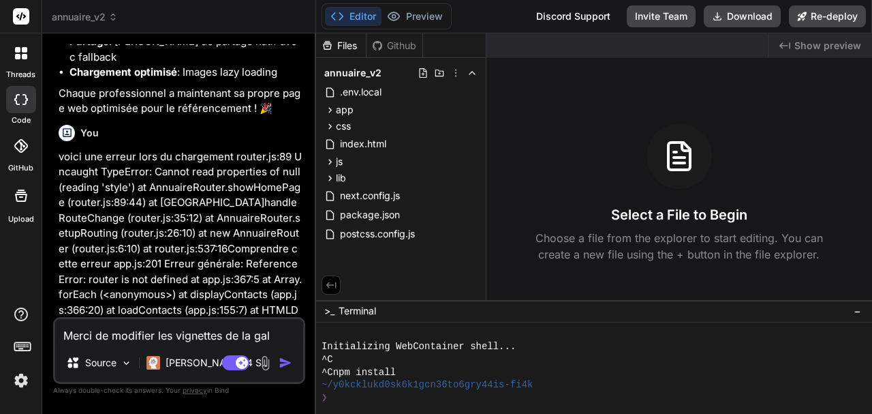
type textarea "x"
type textarea "Merci de modifier les vignettes de la galle"
type textarea "x"
type textarea "Merci de modifier les vignettes de la galler"
type textarea "x"
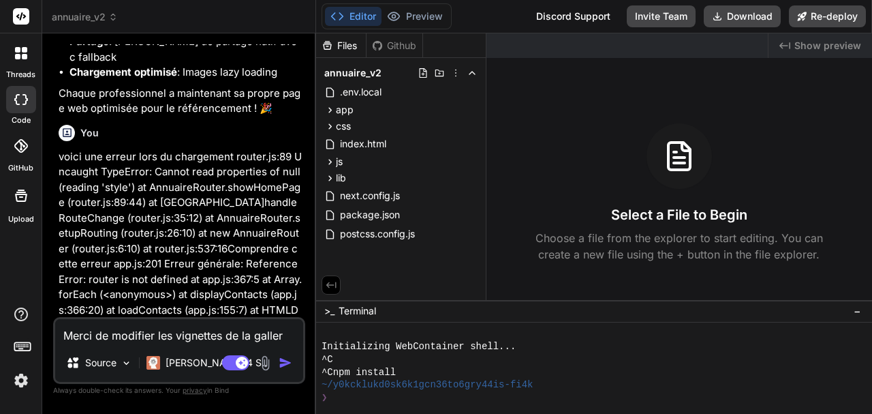
type textarea "Merci de modifier les vignettes de la galleri"
type textarea "x"
type textarea "Merci de modifier les vignettes de la gallerie"
type textarea "x"
type textarea "Merci de modifier les vignettes de la gallerie"
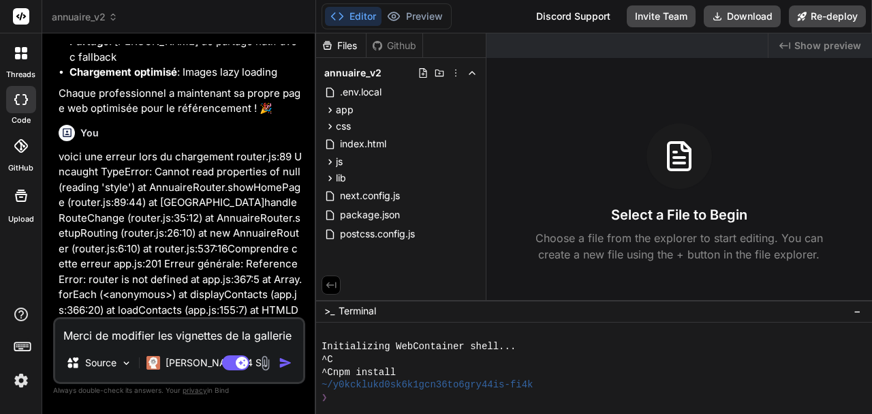
type textarea "x"
type textarea "Merci de modifier les vignettes de la gallerie c"
type textarea "x"
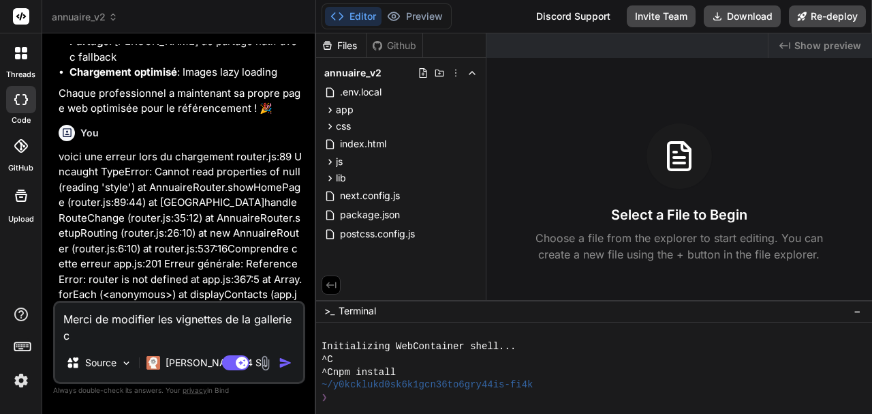
type textarea "Merci de modifier les vignettes de la gallerie co"
type textarea "x"
type textarea "Merci de modifier les vignettes de la gallerie com"
type textarea "x"
type textarea "Merci de modifier les vignettes de la gallerie comm"
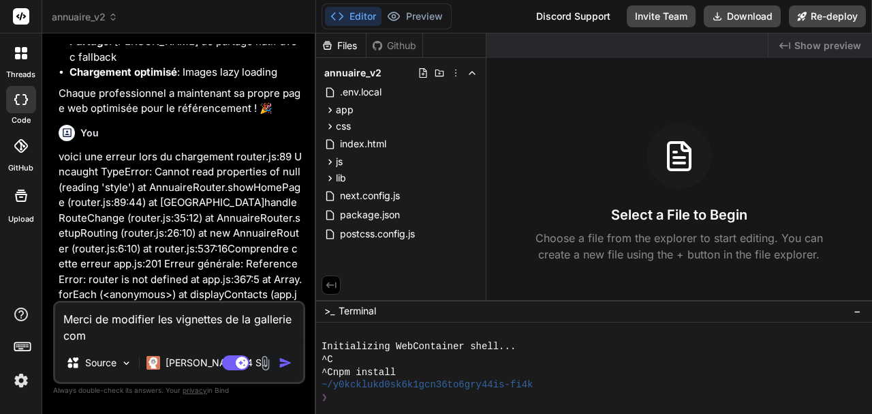
type textarea "x"
type textarea "Merci de modifier les vignettes de la gallerie comme"
type textarea "x"
type textarea "Merci de modifier les vignettes de la gallerie comme"
type textarea "x"
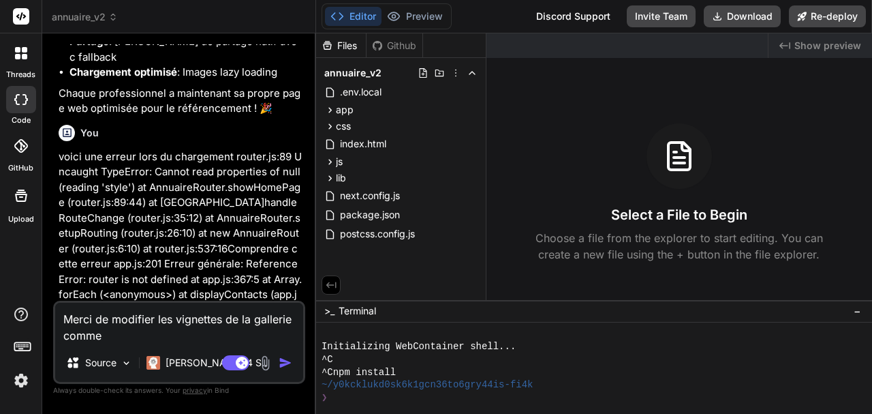
type textarea "Merci de modifier les vignettes de la gallerie comme s"
type textarea "x"
type textarea "Merci de modifier les vignettes de la gallerie comme su"
type textarea "x"
type textarea "Merci de modifier les vignettes de la gallerie comme sui"
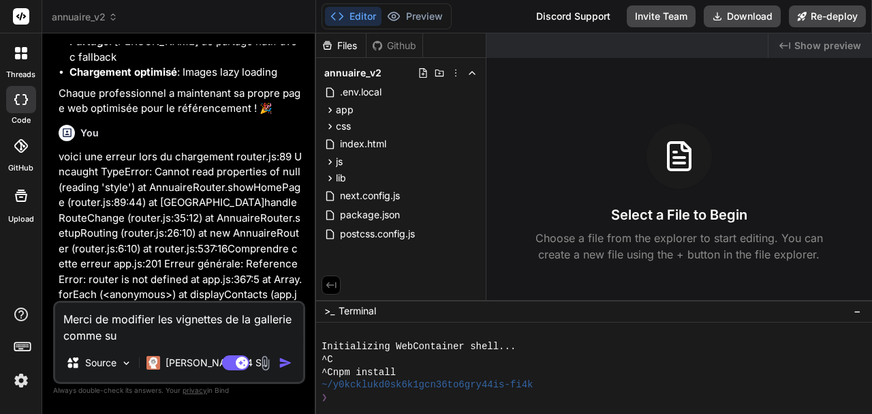
type textarea "x"
type textarea "Merci de modifier les vignettes de la gallerie comme suit"
type textarea "x"
type textarea "Merci de modifier les vignettes de la gallerie comme suit"
type textarea "x"
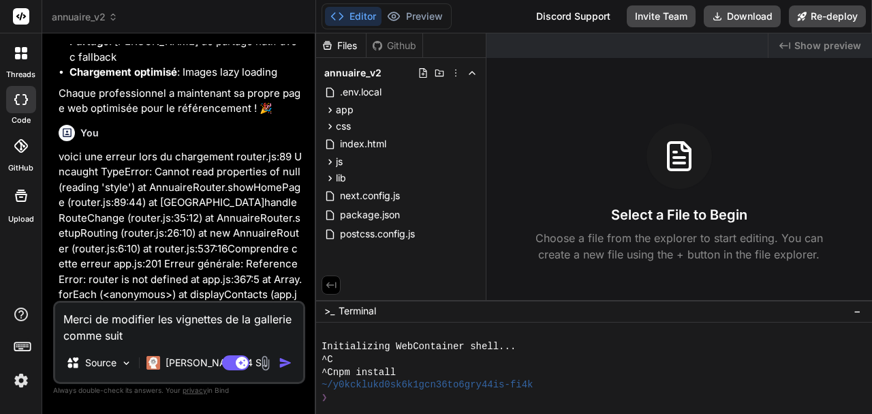
type textarea "Merci de modifier les vignettes de la gallerie comme suit :"
type textarea "x"
type textarea "Merci de modifier les vignettes de la gallerie comme suit :"
type textarea "x"
type textarea "Merci de modifier les vignettes de la gallerie comme suit : L"
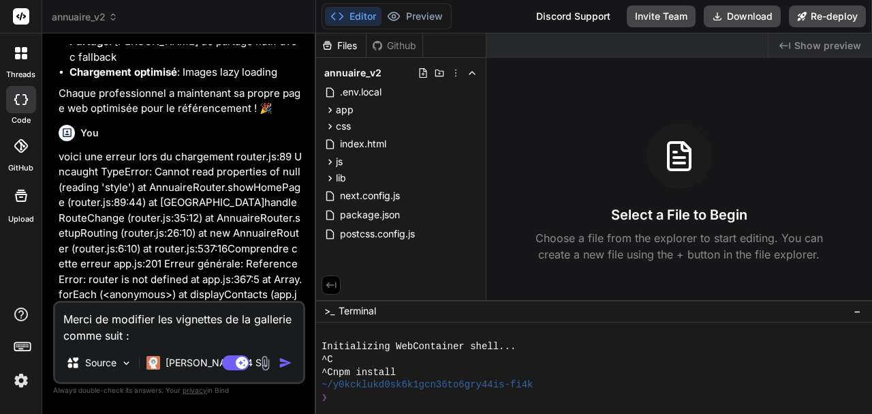
type textarea "x"
type textarea "Merci de modifier les vignettes de la gallerie comme suit : Le"
type textarea "x"
type textarea "Merci de modifier les vignettes de la gallerie comme suit : Le"
type textarea "x"
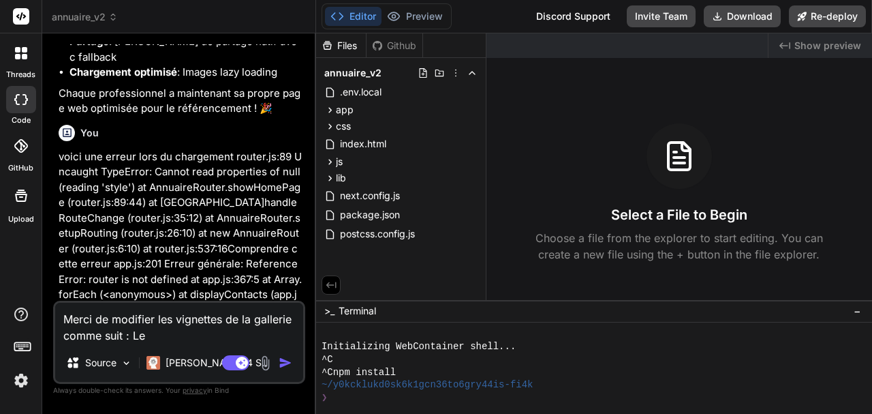
type textarea "Merci de modifier les vignettes de la gallerie comme suit : Le l"
type textarea "x"
type textarea "Merci de modifier les vignettes de la gallerie comme suit : Le lo"
type textarea "x"
type textarea "Merci de modifier les vignettes de la gallerie comme suit : Le l"
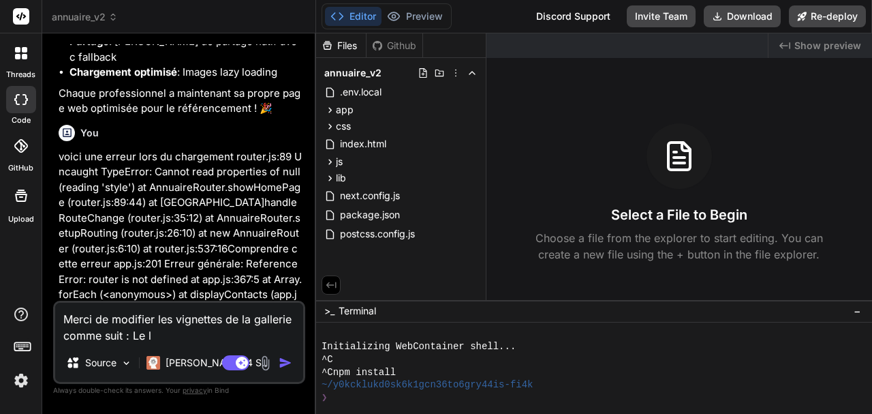
type textarea "x"
type textarea "Merci de modifier les vignettes de la gallerie comme suit : Le"
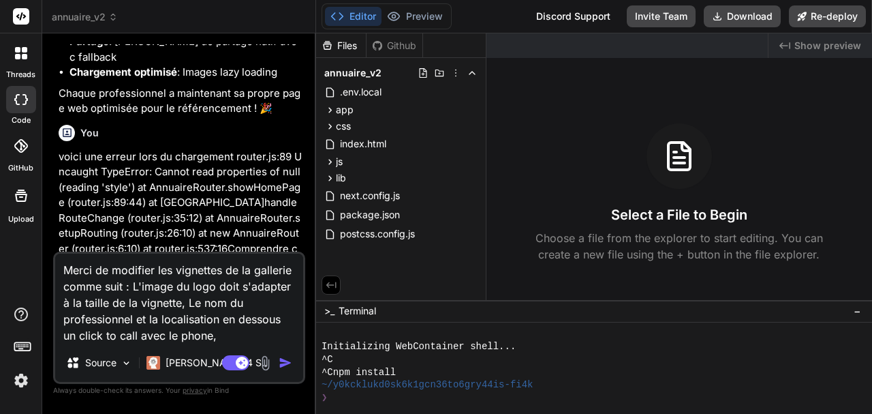
click at [245, 335] on textarea "Merci de modifier les vignettes de la gallerie comme suit : L'image du logo doi…" at bounding box center [179, 299] width 248 height 90
click at [260, 305] on textarea "Merci de modifier les vignettes de la gallerie comme suit : L'image du logo doi…" at bounding box center [179, 299] width 248 height 90
click at [220, 335] on textarea "Merci de modifier les vignettes de la gallerie comme suit : L'image du logo doi…" at bounding box center [179, 299] width 248 height 90
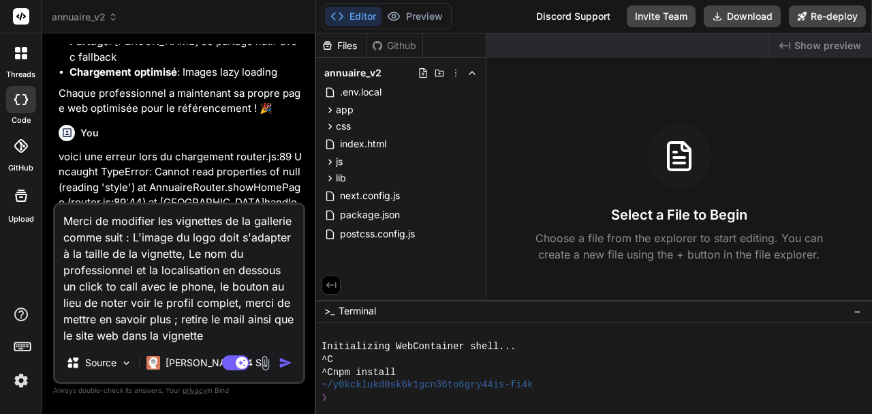
click at [286, 365] on img "button" at bounding box center [286, 363] width 14 height 14
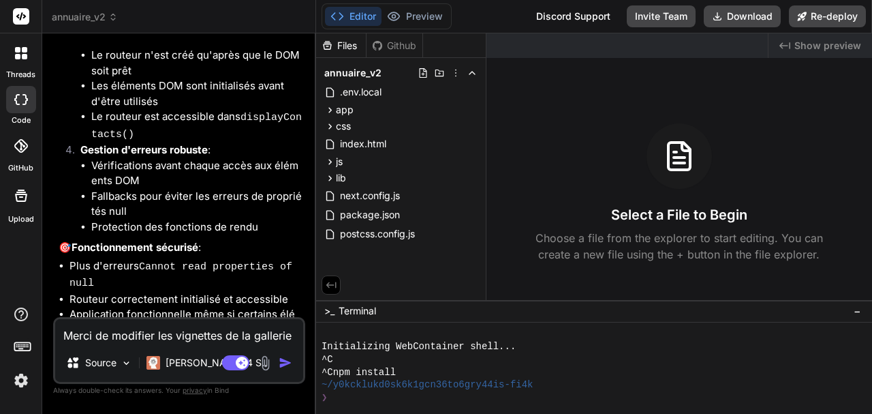
scroll to position [4221, 0]
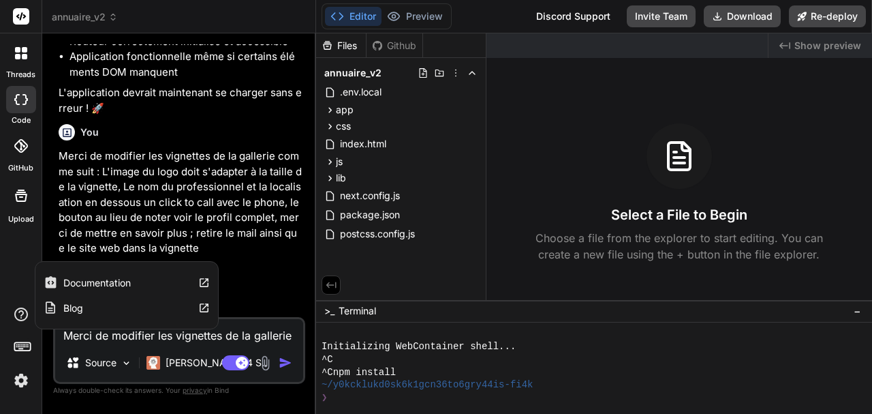
click at [204, 278] on icon at bounding box center [204, 283] width 12 height 12
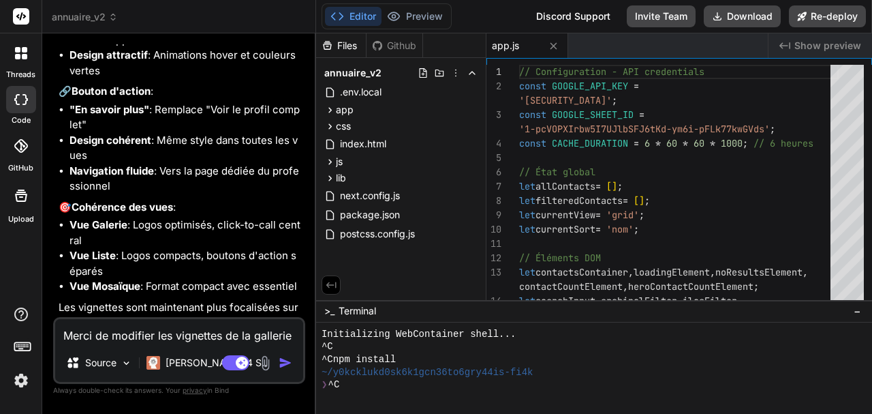
scroll to position [4940, 0]
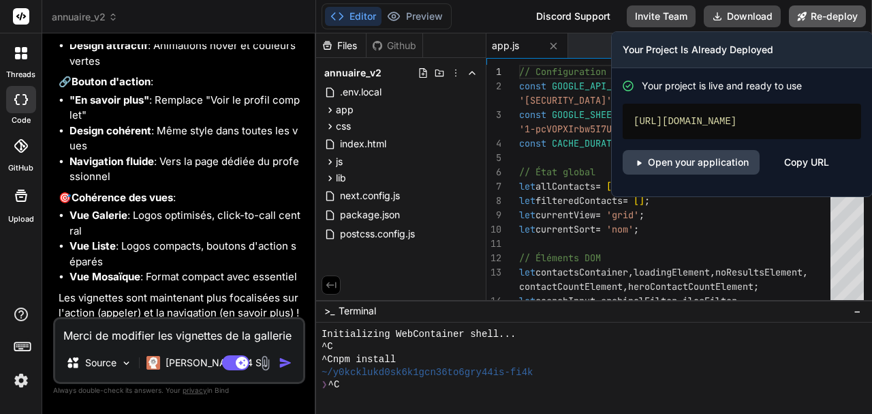
click at [823, 12] on button "Re-deploy" at bounding box center [827, 16] width 77 height 22
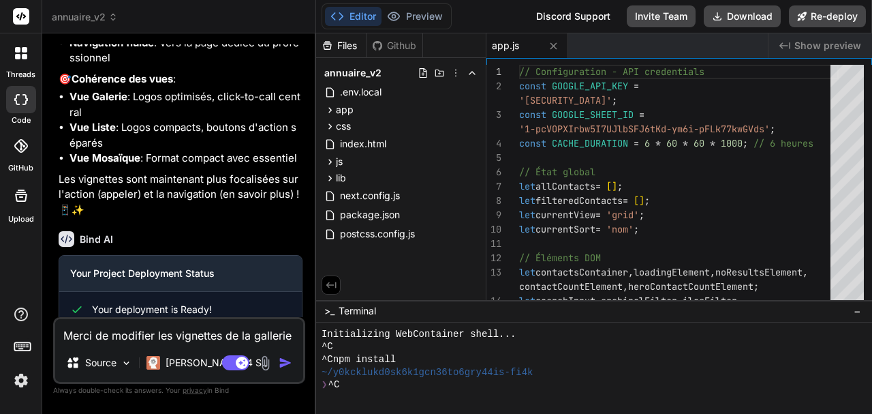
scroll to position [5141, 0]
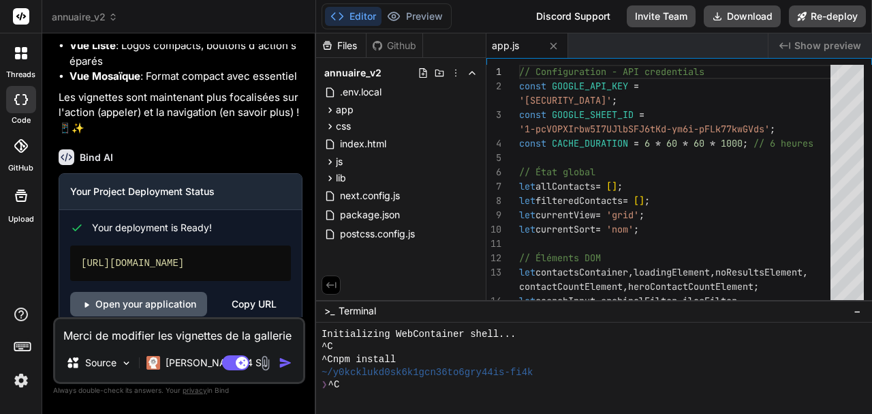
click at [168, 292] on link "Open your application" at bounding box center [138, 304] width 137 height 25
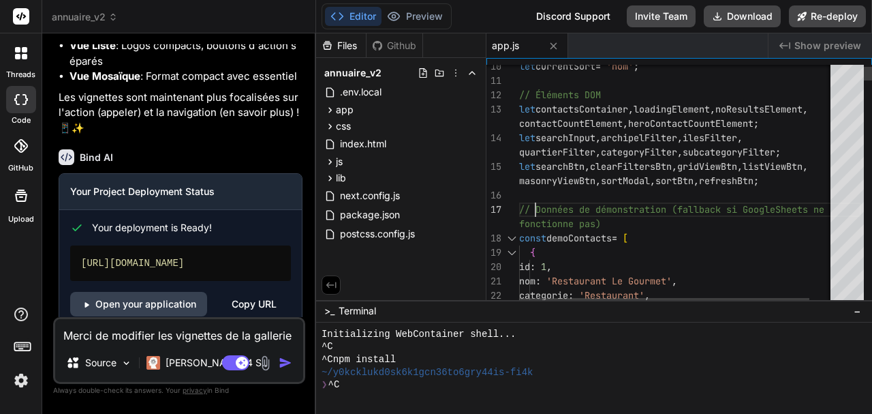
scroll to position [0, 0]
click at [125, 334] on textarea "Merci de modifier les vignettes de la gallerie comme suit : L'image du logo doi…" at bounding box center [179, 331] width 248 height 25
click at [135, 327] on textarea "Merci de modifier les vignettes de la gallerie comme suit : L'image du logo doi…" at bounding box center [179, 331] width 248 height 25
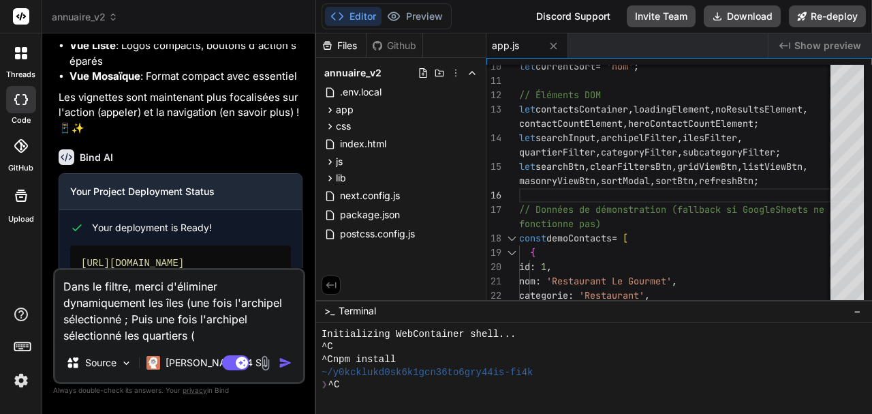
click at [219, 337] on textarea "Dans le filtre, merci d'éliminer dynamiquement les îles (une fois l'archipel sé…" at bounding box center [179, 307] width 248 height 74
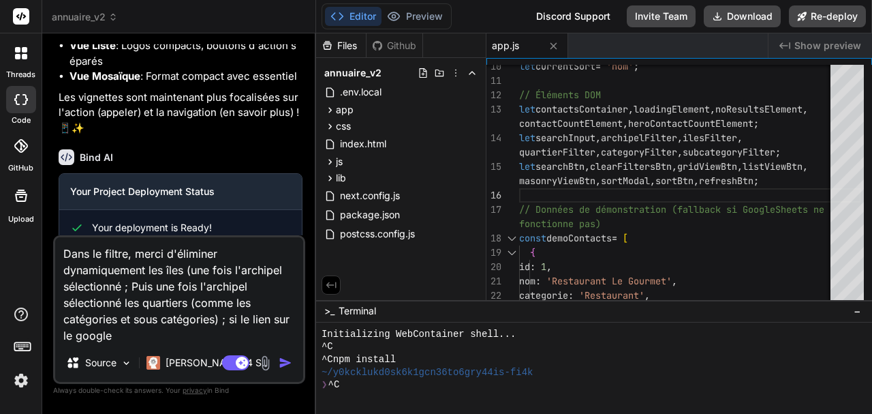
click at [189, 339] on textarea "Dans le filtre, merci d'éliminer dynamiquement les îles (une fois l'archipel sé…" at bounding box center [179, 290] width 248 height 106
click at [123, 336] on textarea "Dans le filtre, merci d'éliminer dynamiquement les îles (une fois l'archipel sé…" at bounding box center [179, 290] width 248 height 106
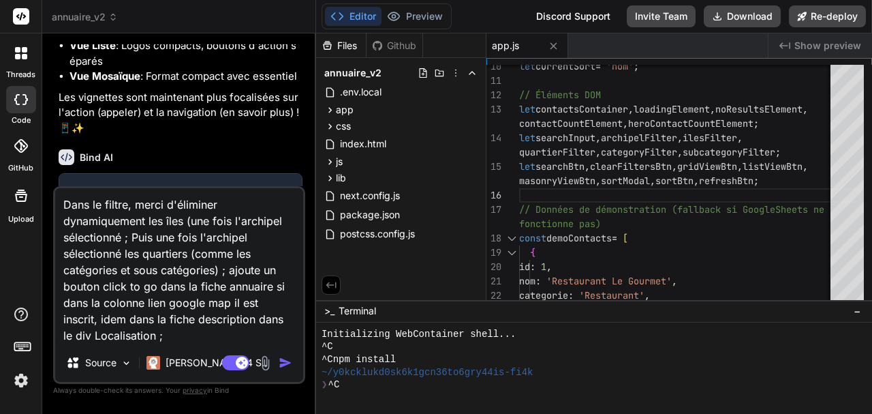
click at [193, 340] on textarea "Dans le filtre, merci d'éliminer dynamiquement les îles (une fois l'archipel sé…" at bounding box center [179, 265] width 248 height 155
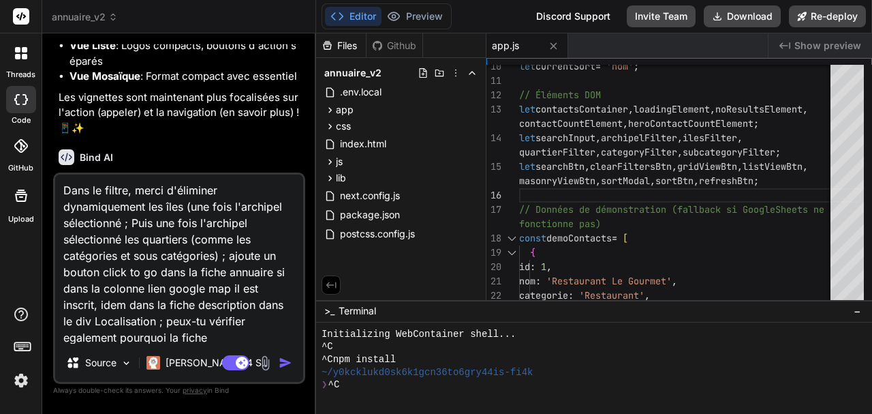
paste textarea "[URL][DOMAIN_NAME]"
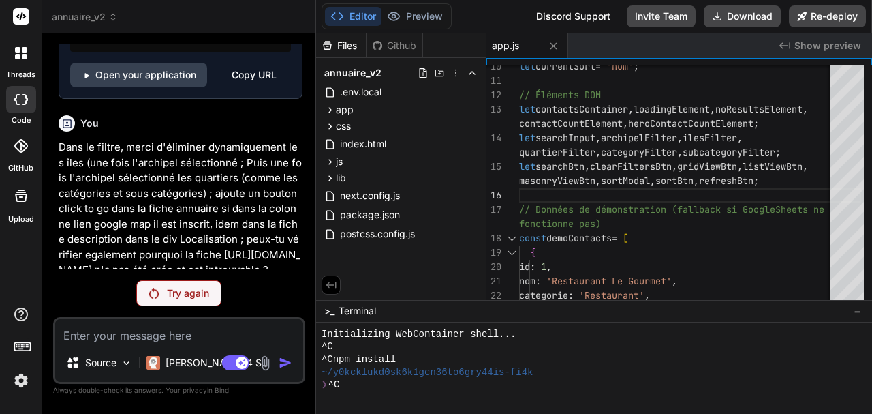
scroll to position [5386, 0]
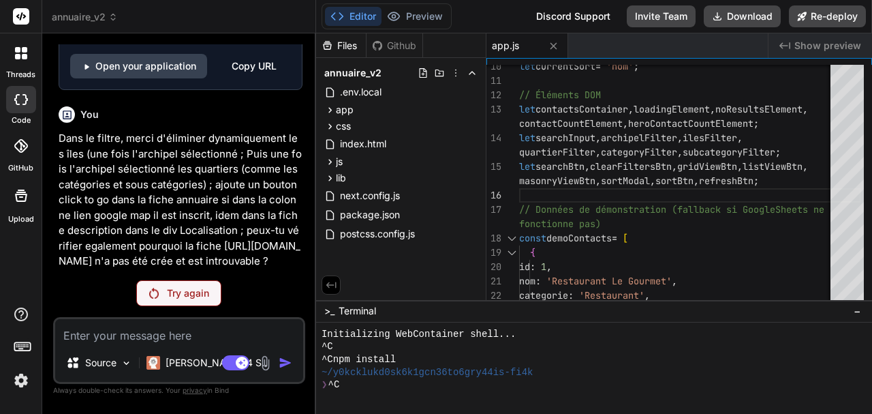
click at [179, 296] on p "Try again" at bounding box center [188, 293] width 42 height 14
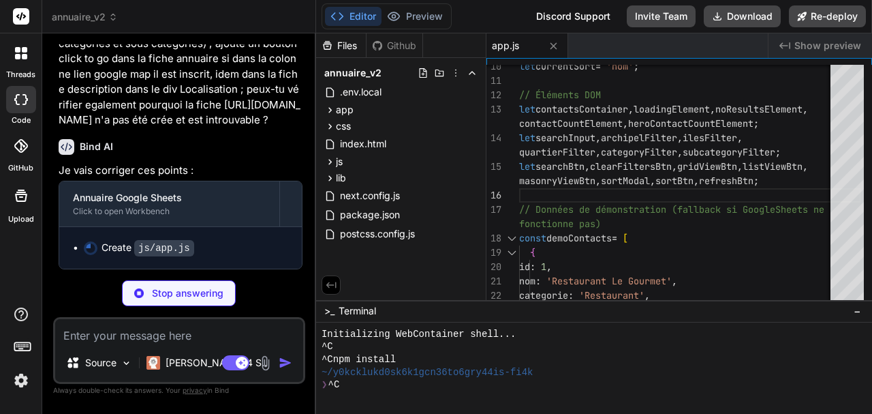
scroll to position [5527, 0]
